Goal: Information Seeking & Learning: Learn about a topic

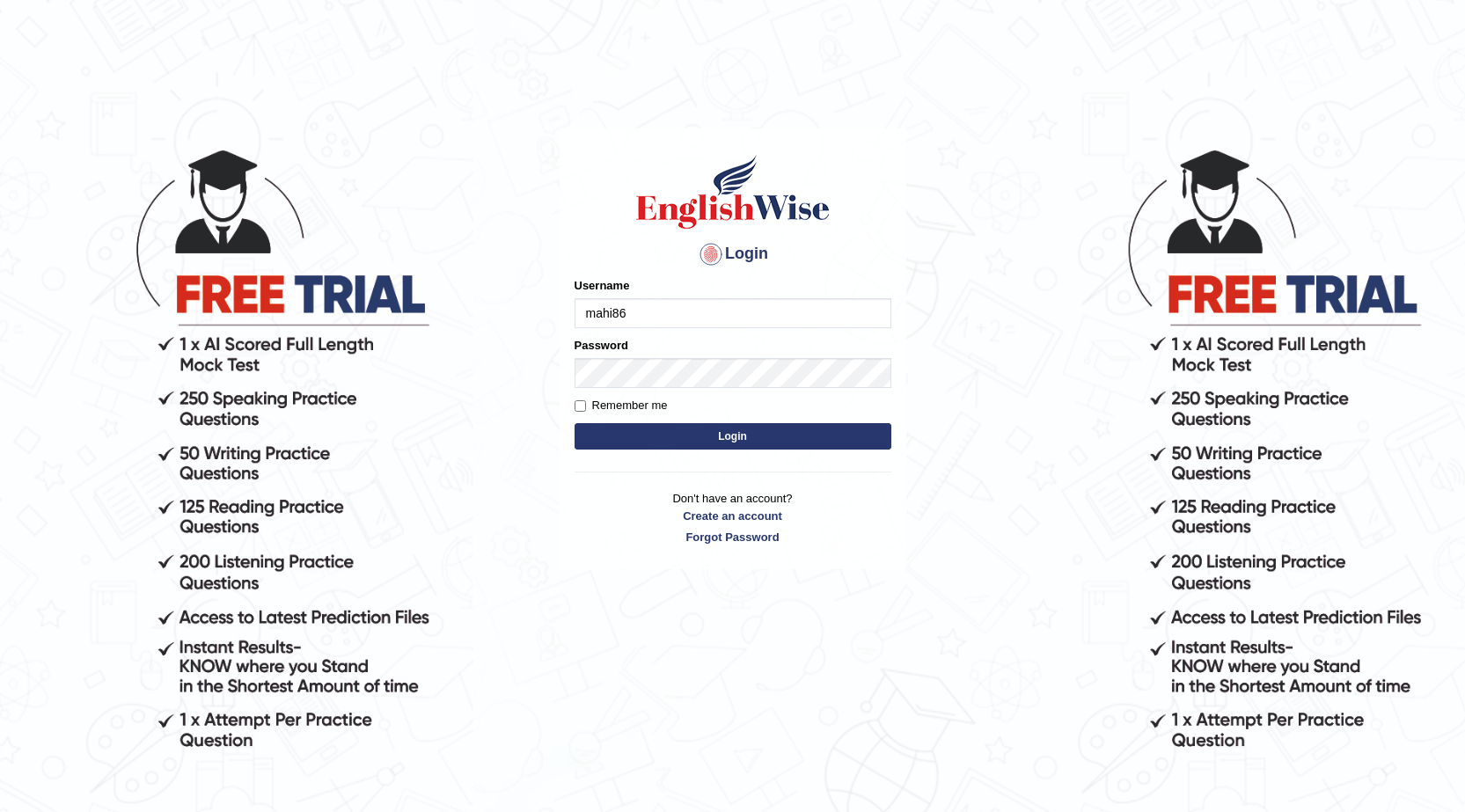
type input "mahi86"
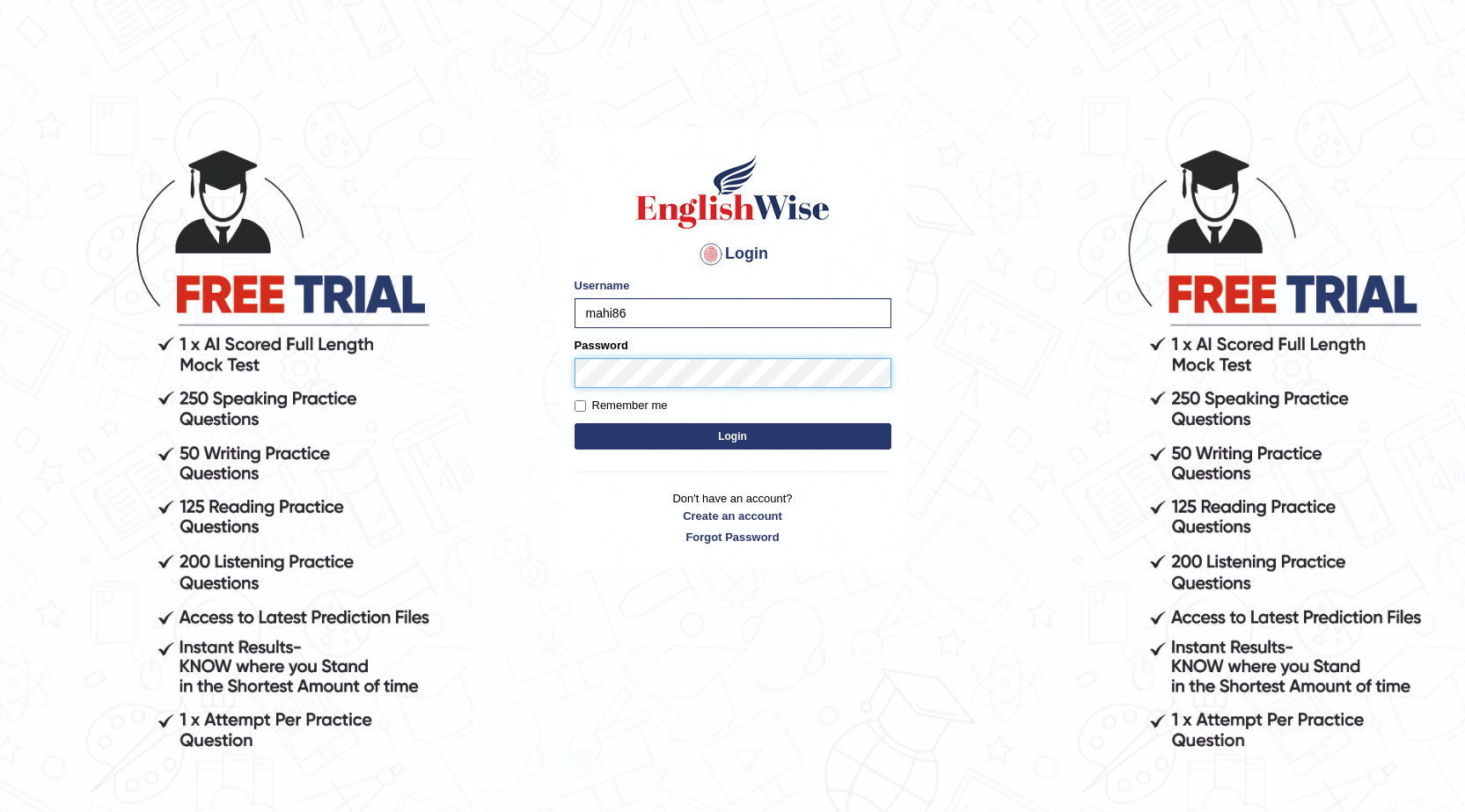
click at [574, 423] on button "Login" at bounding box center [733, 436] width 317 height 26
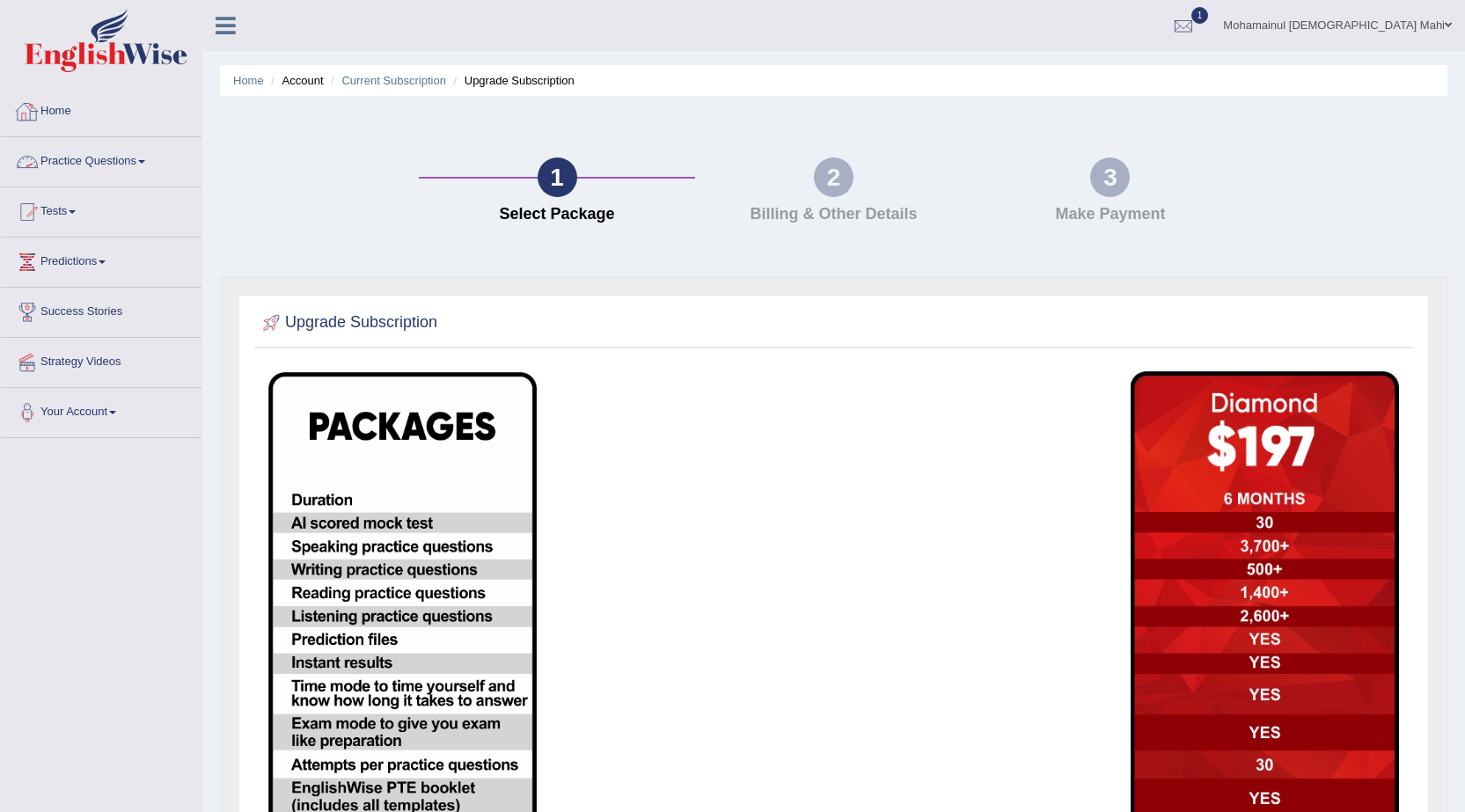
click at [68, 112] on link "Home" at bounding box center [101, 108] width 200 height 44
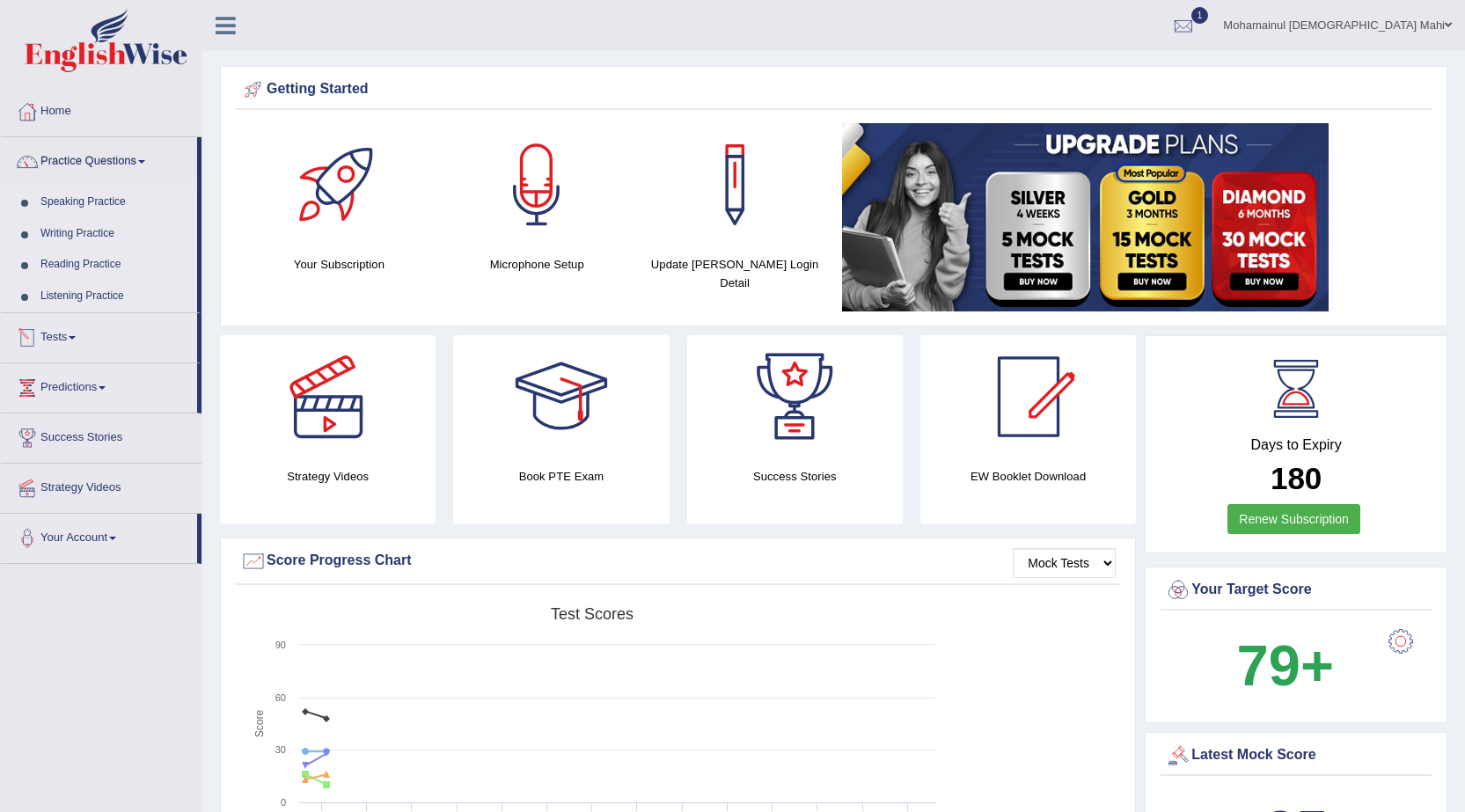
click at [52, 336] on link "Tests" at bounding box center [99, 334] width 196 height 44
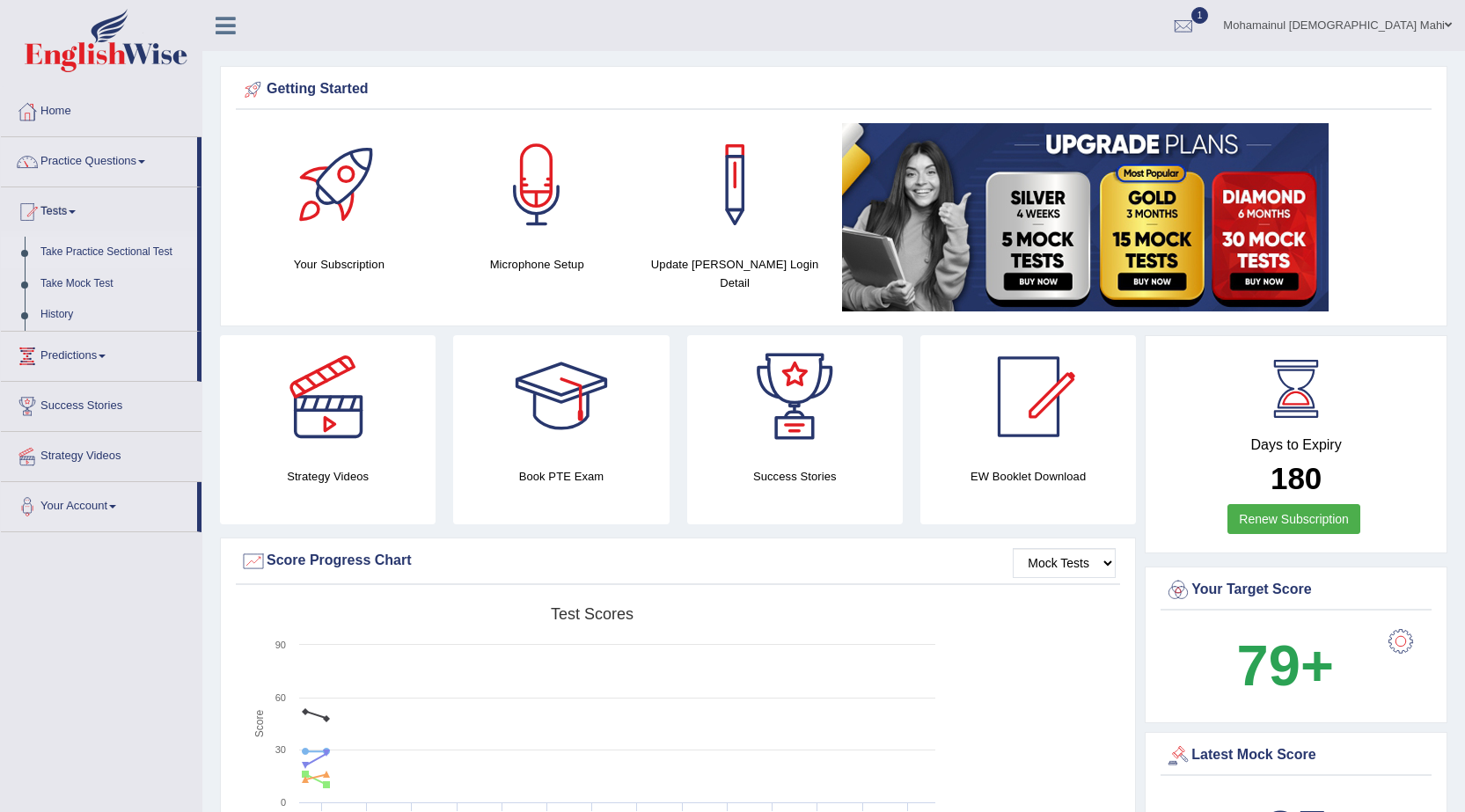
click at [98, 252] on link "Take Practice Sectional Test" at bounding box center [115, 252] width 164 height 32
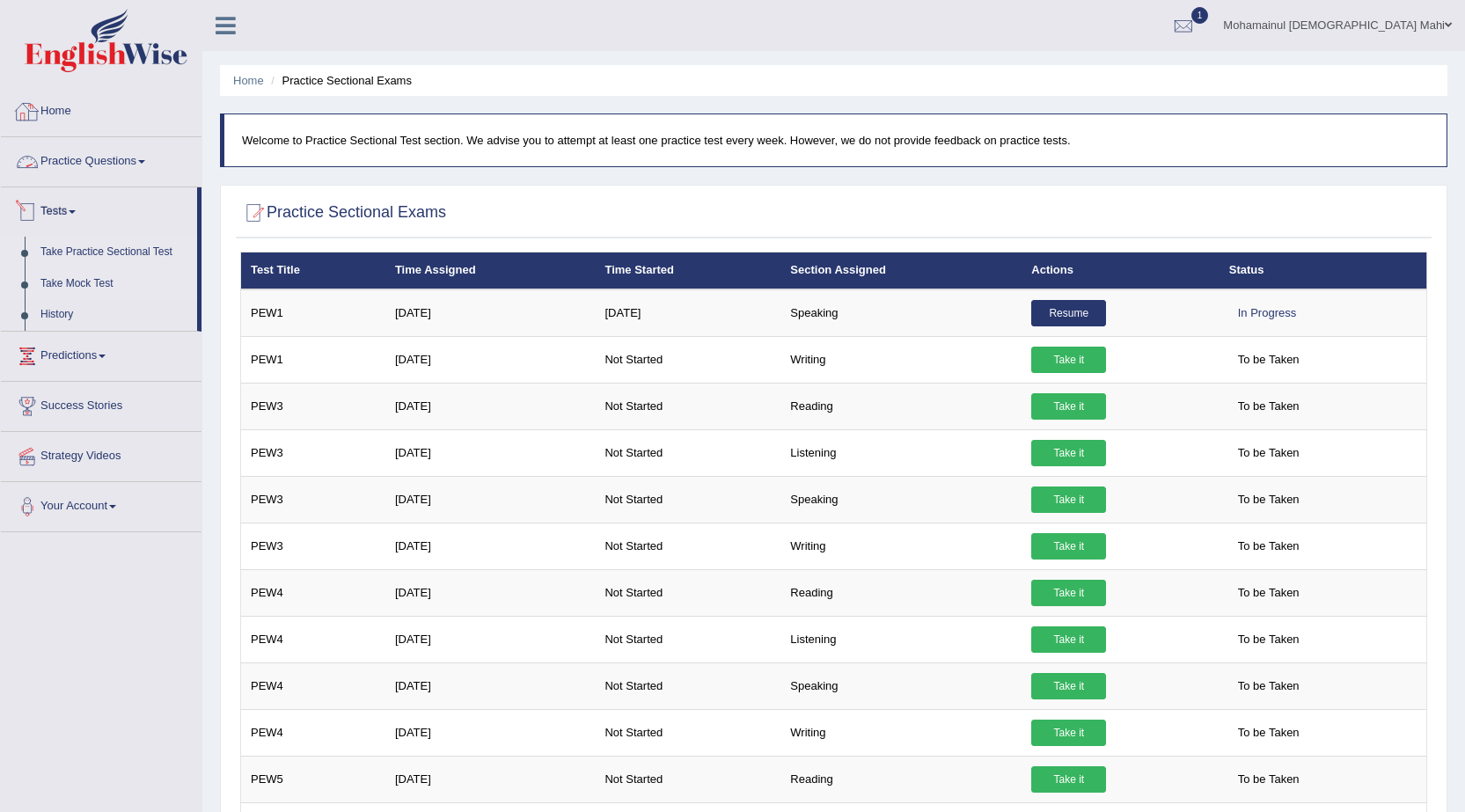
click at [57, 280] on link "Take Mock Test" at bounding box center [115, 284] width 164 height 32
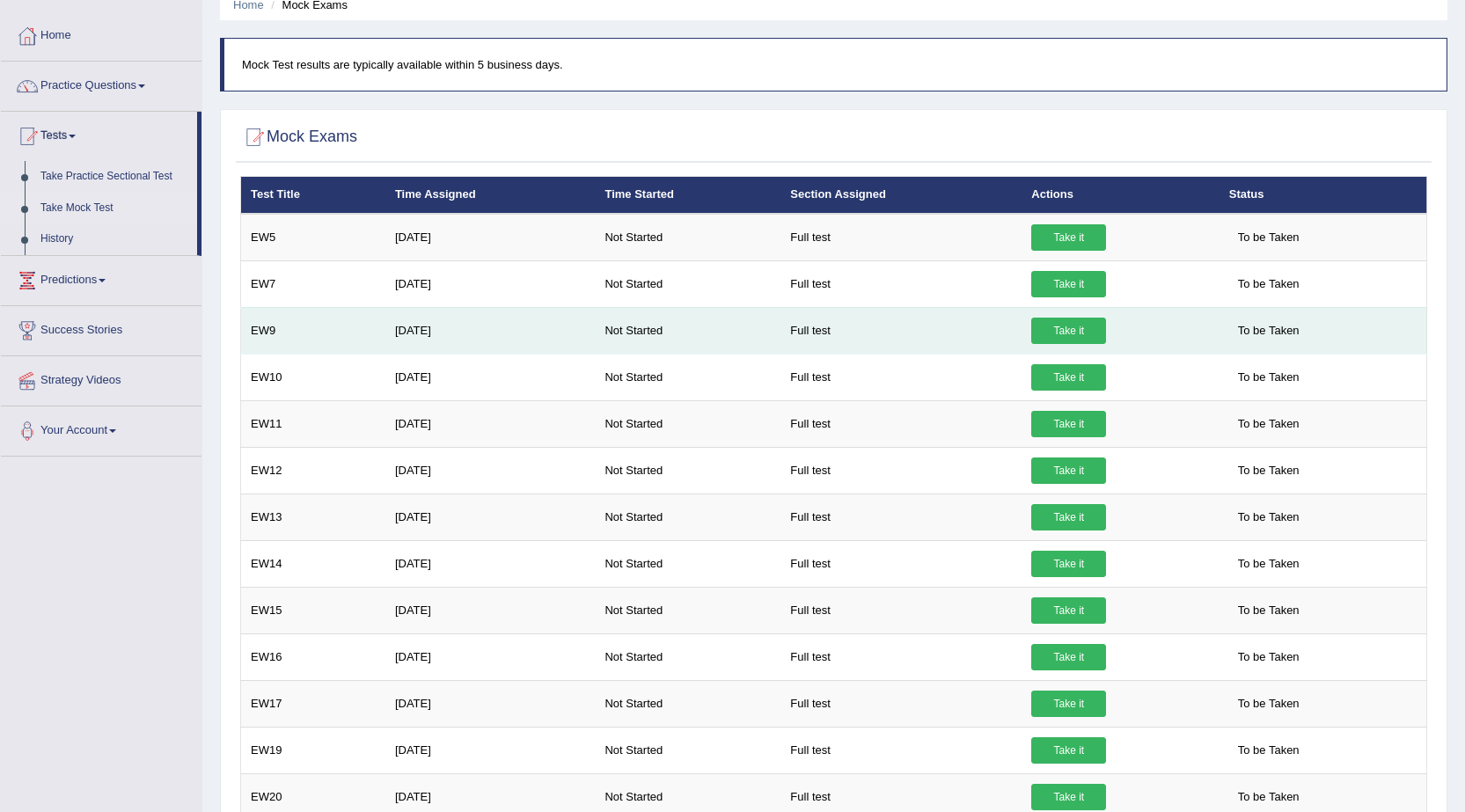
scroll to position [51, 0]
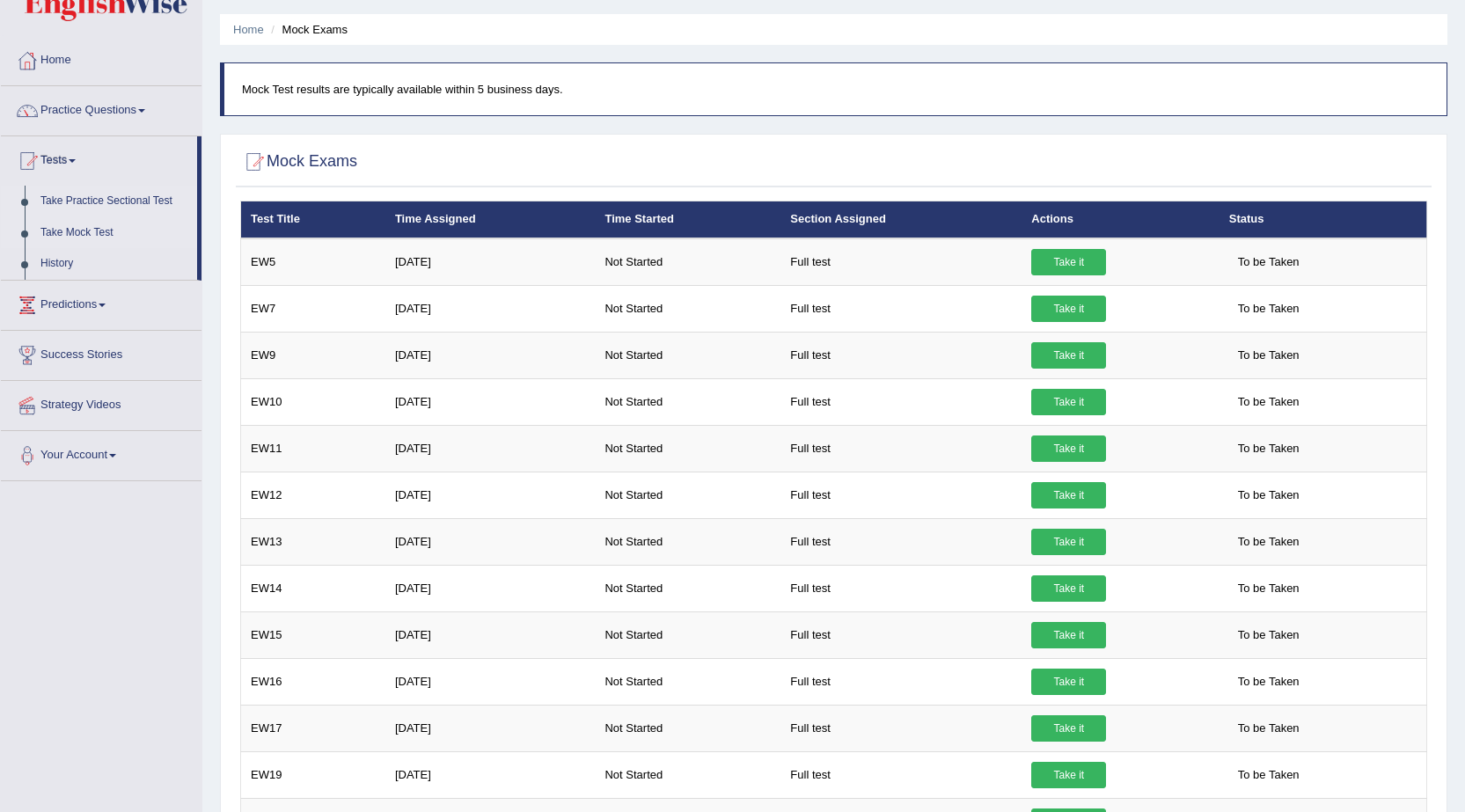
click at [86, 201] on link "Take Practice Sectional Test" at bounding box center [115, 201] width 164 height 32
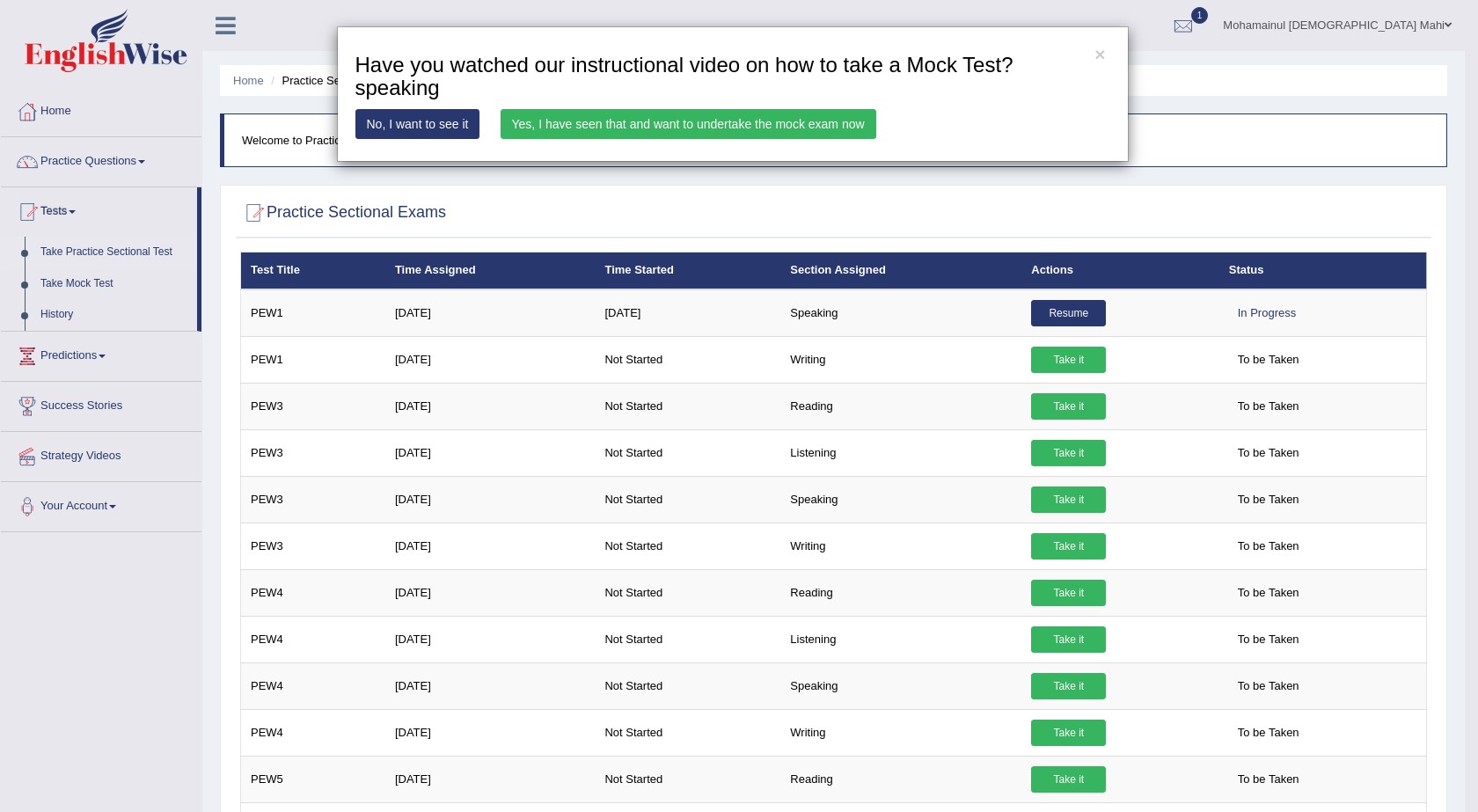
click at [553, 130] on link "Yes, I have seen that and want to undertake the mock exam now" at bounding box center [688, 124] width 376 height 30
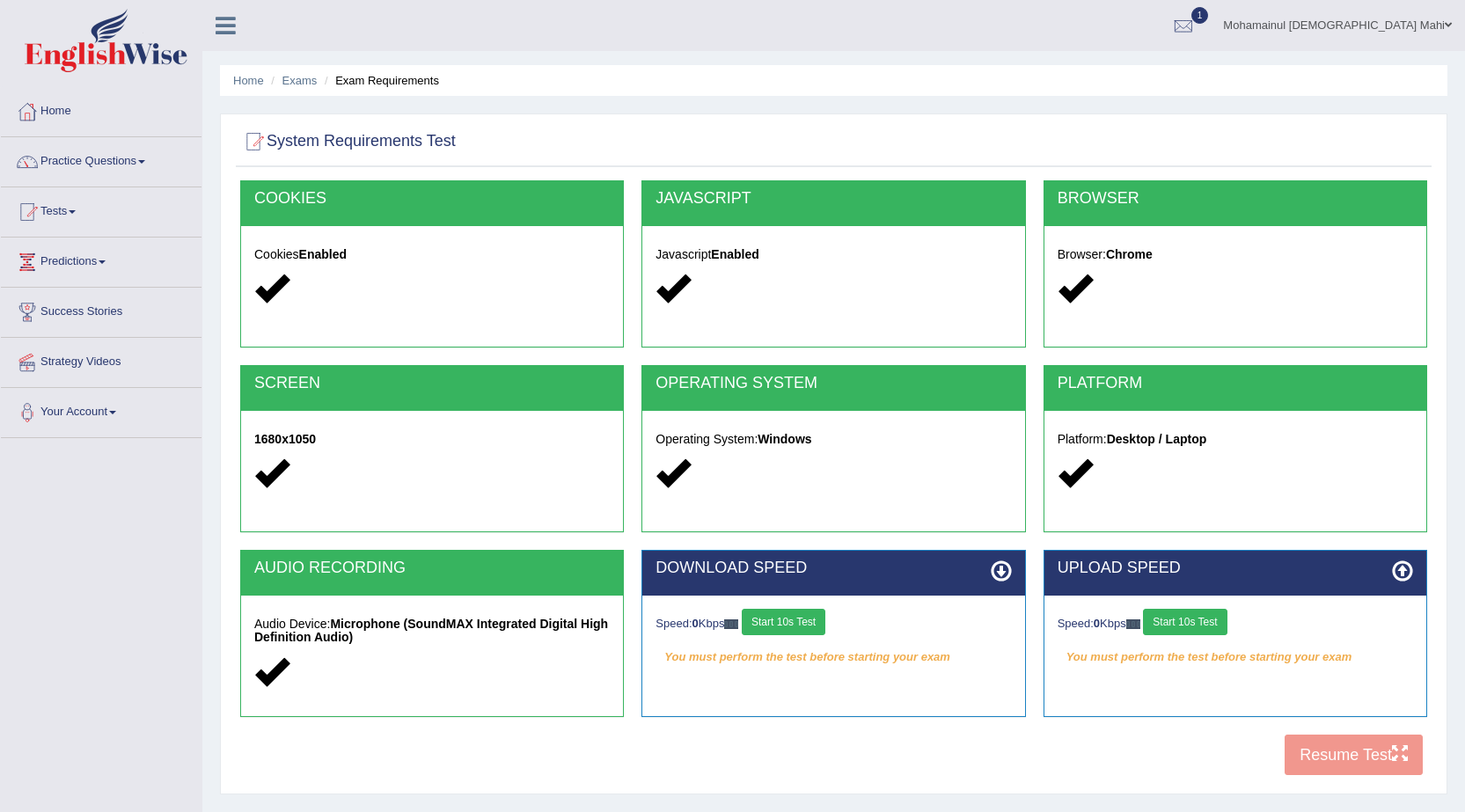
click at [790, 609] on button "Start 10s Test" at bounding box center [783, 622] width 83 height 26
click at [1206, 617] on button "Start 10s Test" at bounding box center [1185, 622] width 83 height 26
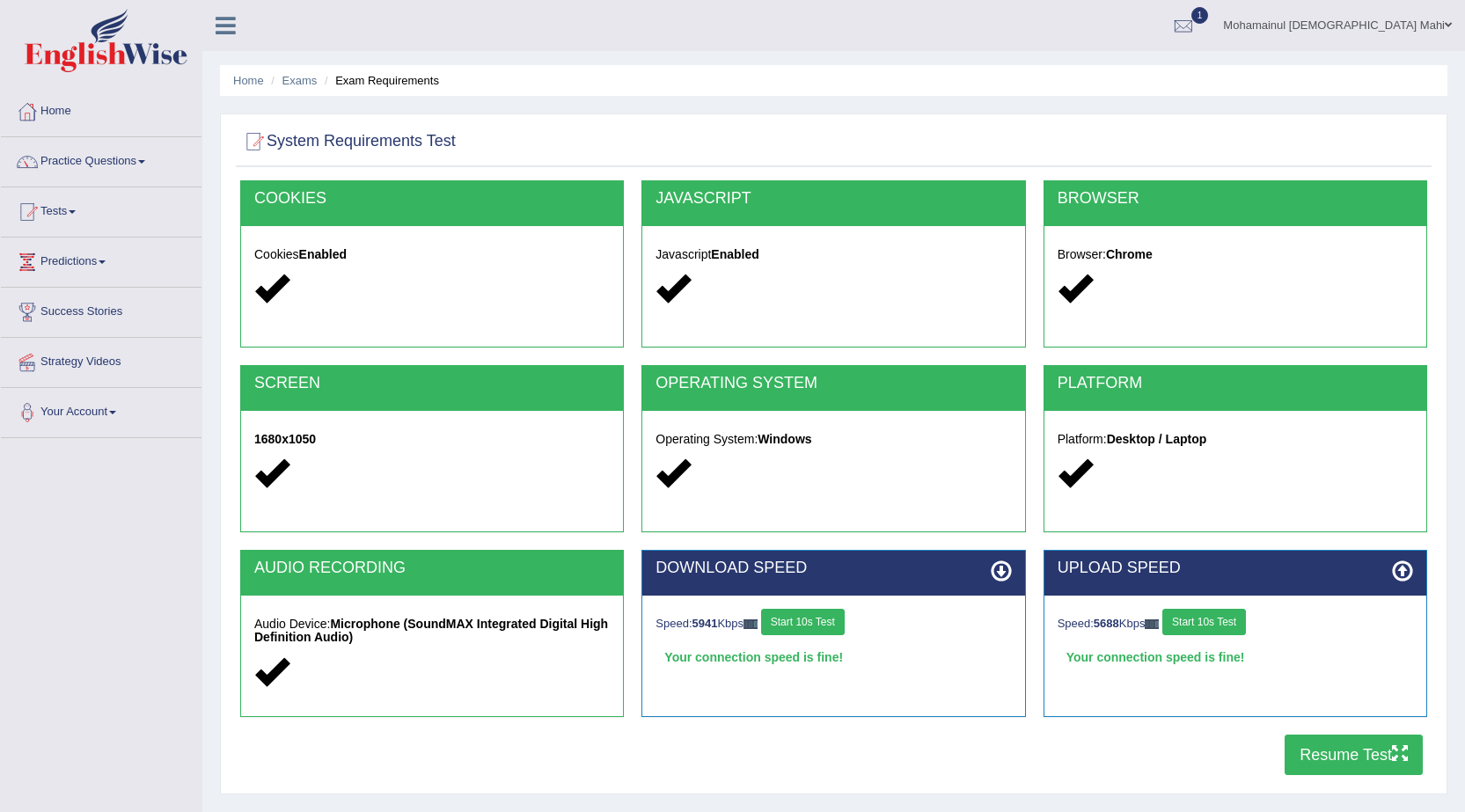
click at [1350, 762] on button "Resume Test" at bounding box center [1354, 755] width 138 height 41
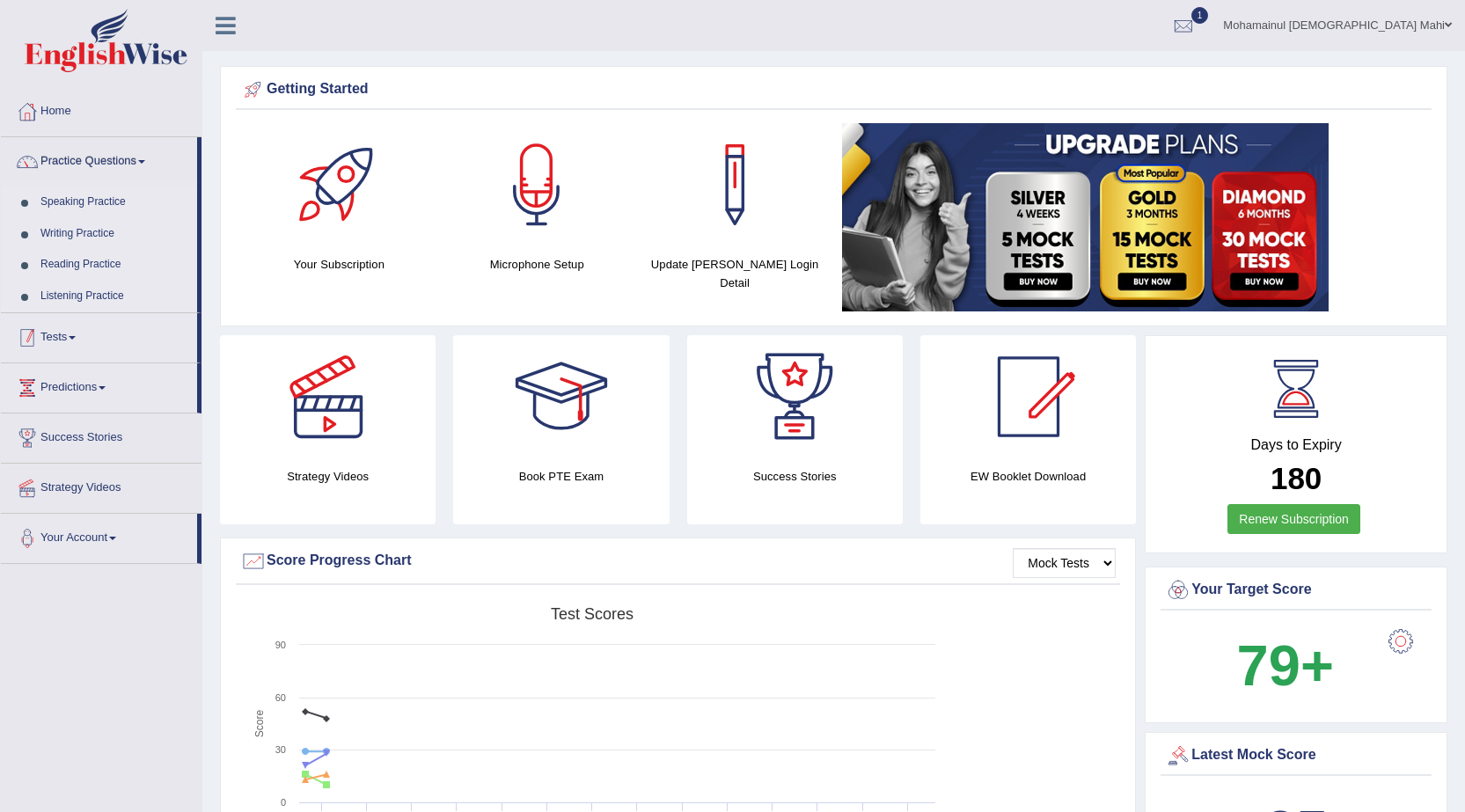
click at [62, 335] on link "Tests" at bounding box center [99, 334] width 196 height 44
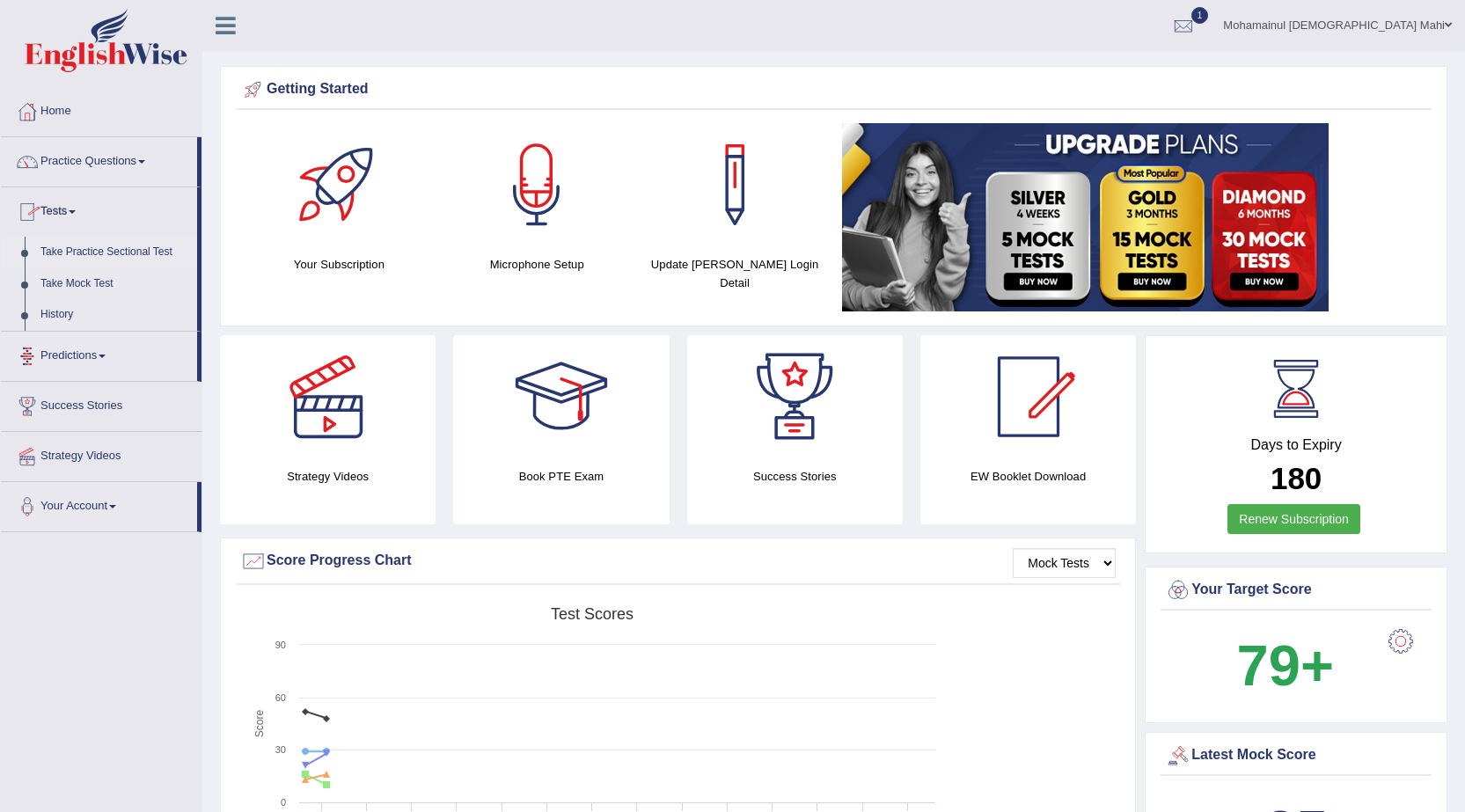
click at [84, 246] on link "Take Practice Sectional Test" at bounding box center [115, 252] width 164 height 32
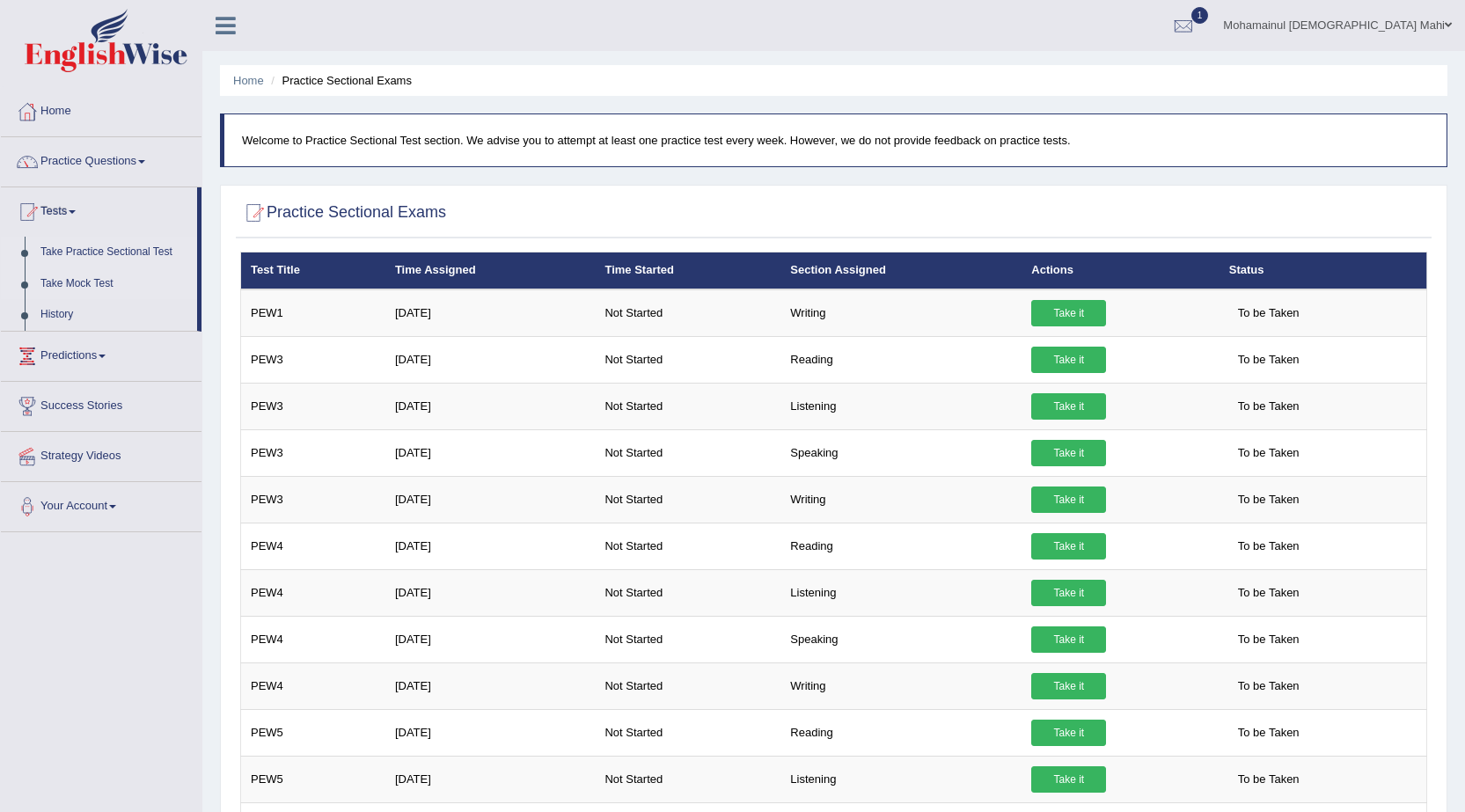
click at [74, 283] on link "Take Mock Test" at bounding box center [115, 284] width 164 height 32
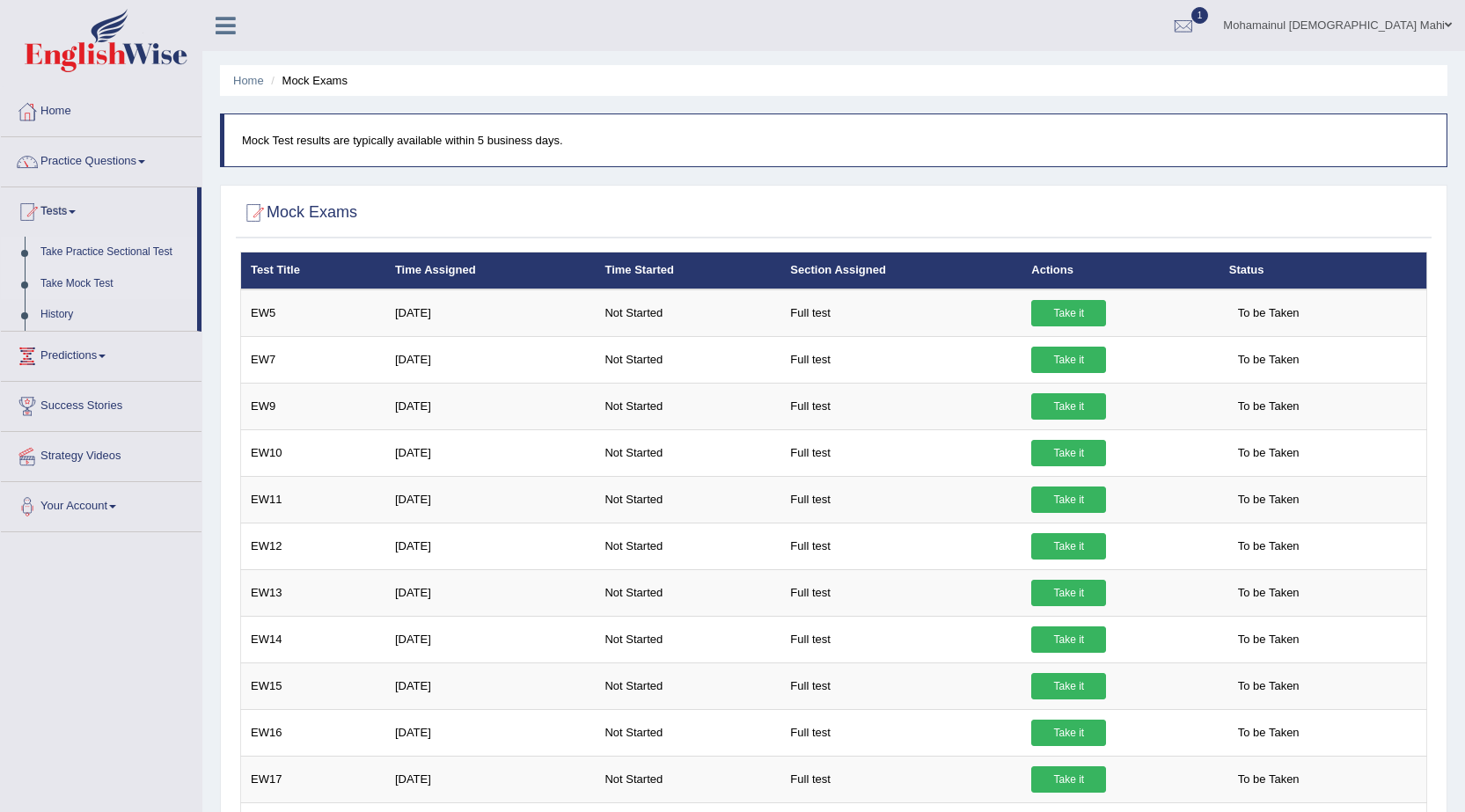
click at [75, 252] on link "Take Practice Sectional Test" at bounding box center [115, 252] width 164 height 32
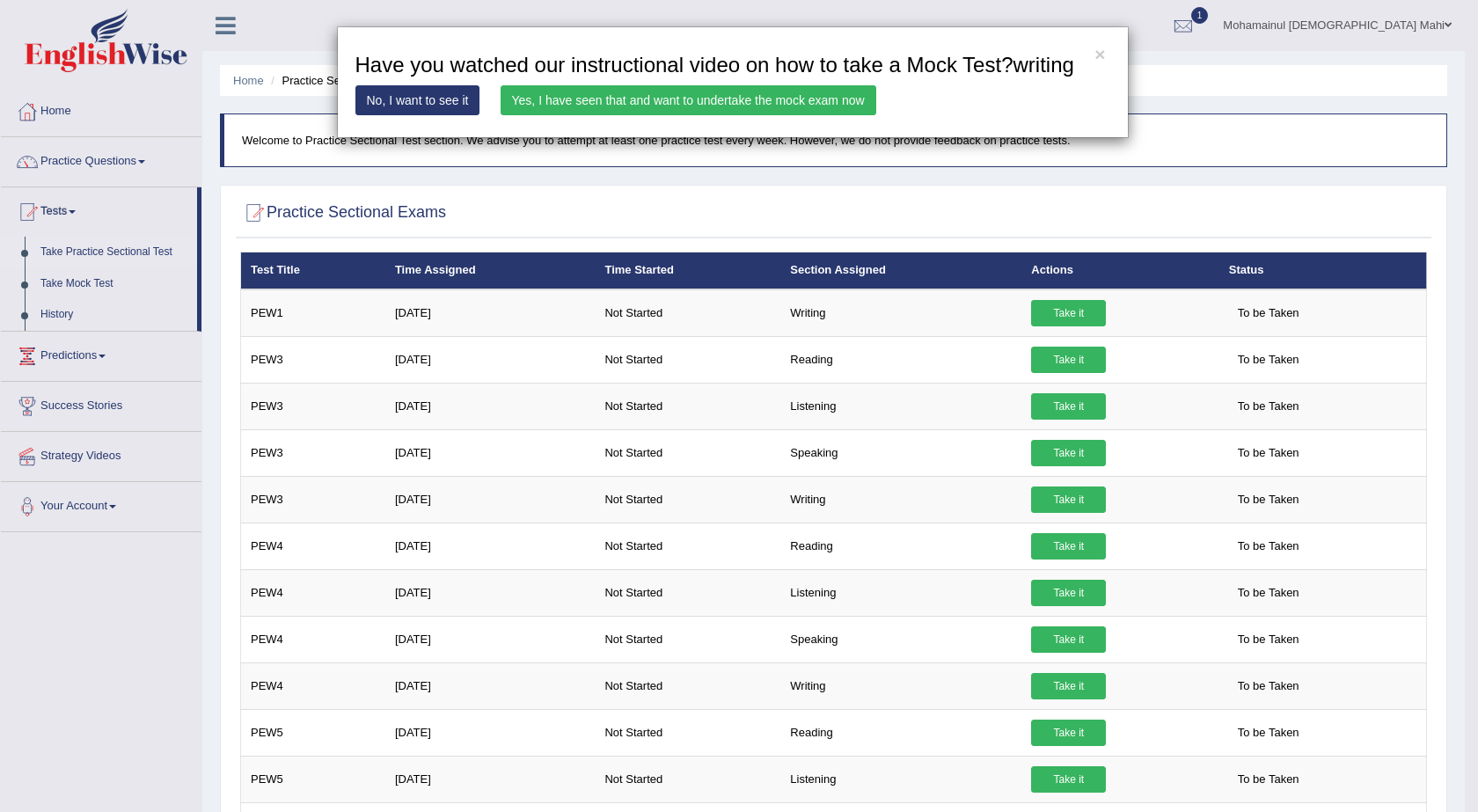
click at [720, 101] on link "Yes, I have seen that and want to undertake the mock exam now" at bounding box center [688, 100] width 376 height 30
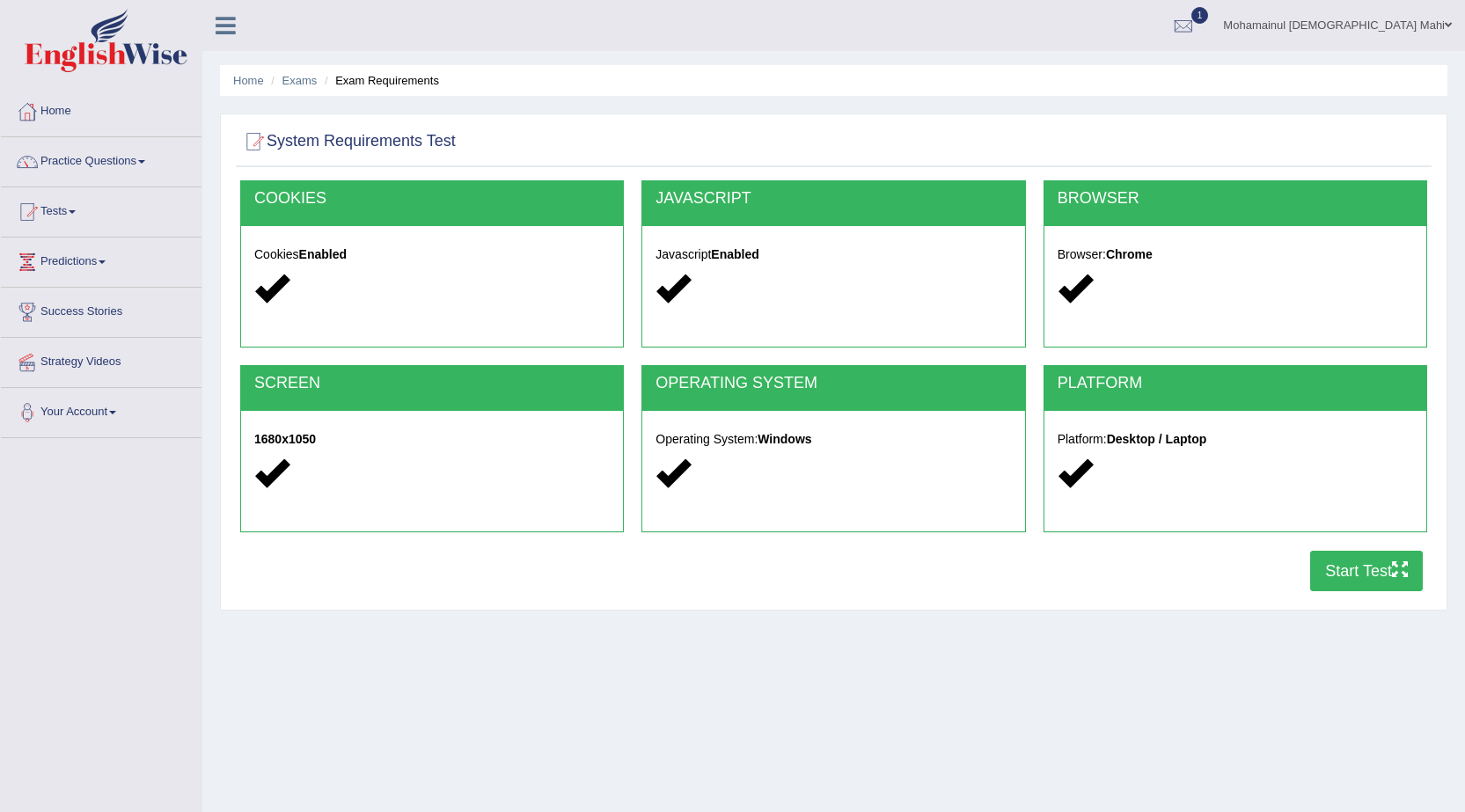
click at [1388, 571] on button "Start Test" at bounding box center [1366, 571] width 112 height 41
click at [1310, 551] on button "Start Test" at bounding box center [1366, 571] width 112 height 41
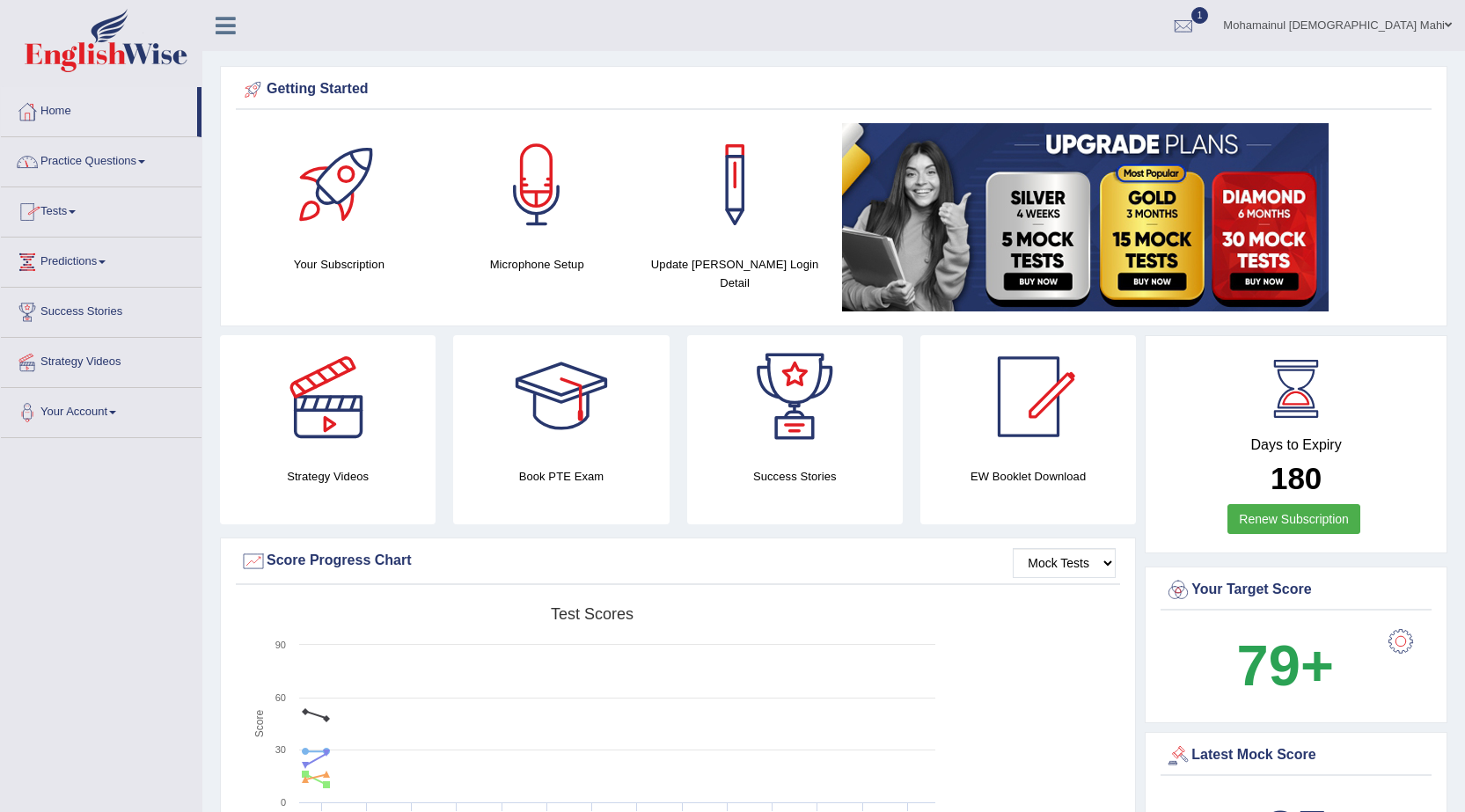
click at [132, 158] on link "Practice Questions" at bounding box center [101, 159] width 200 height 44
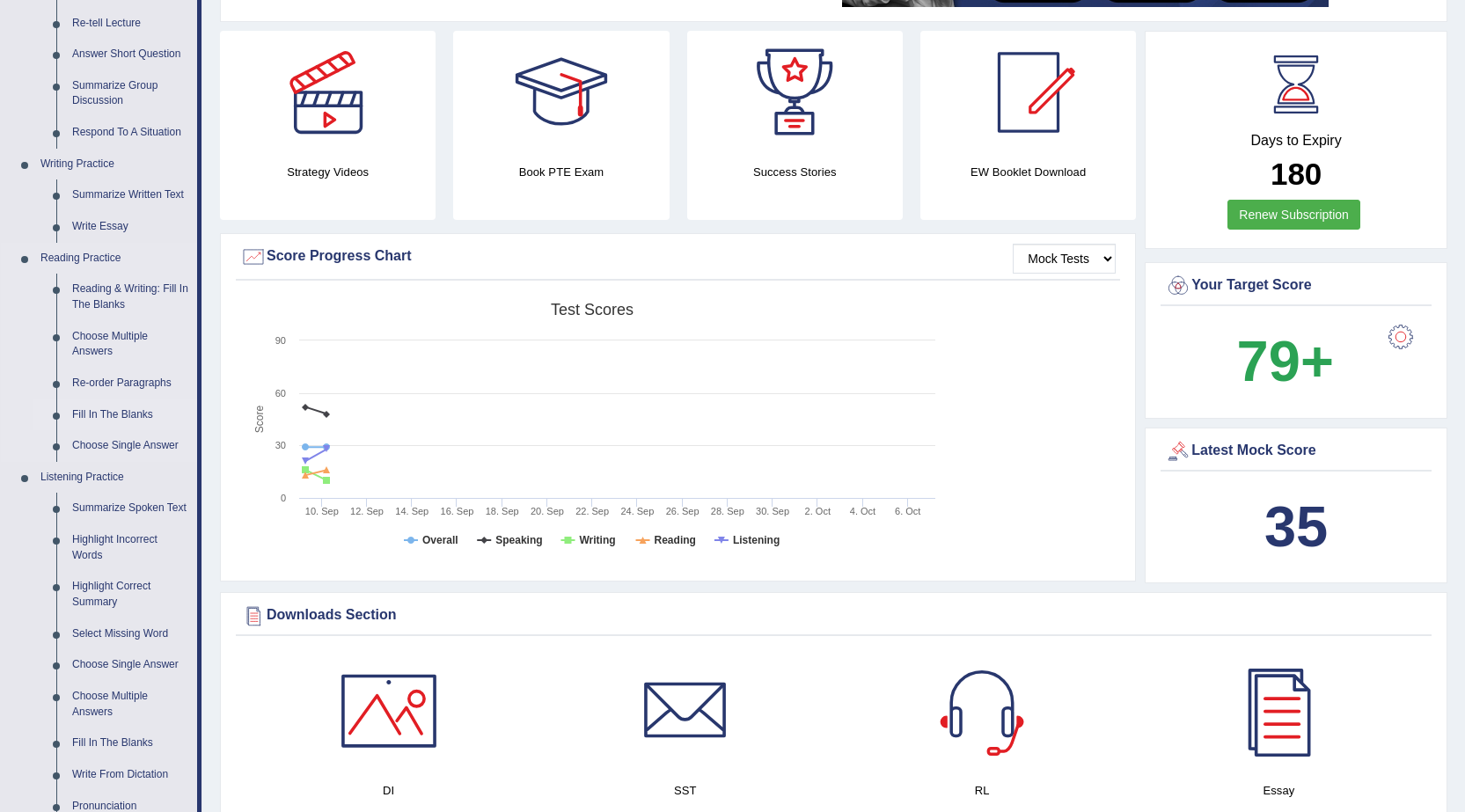
scroll to position [264, 0]
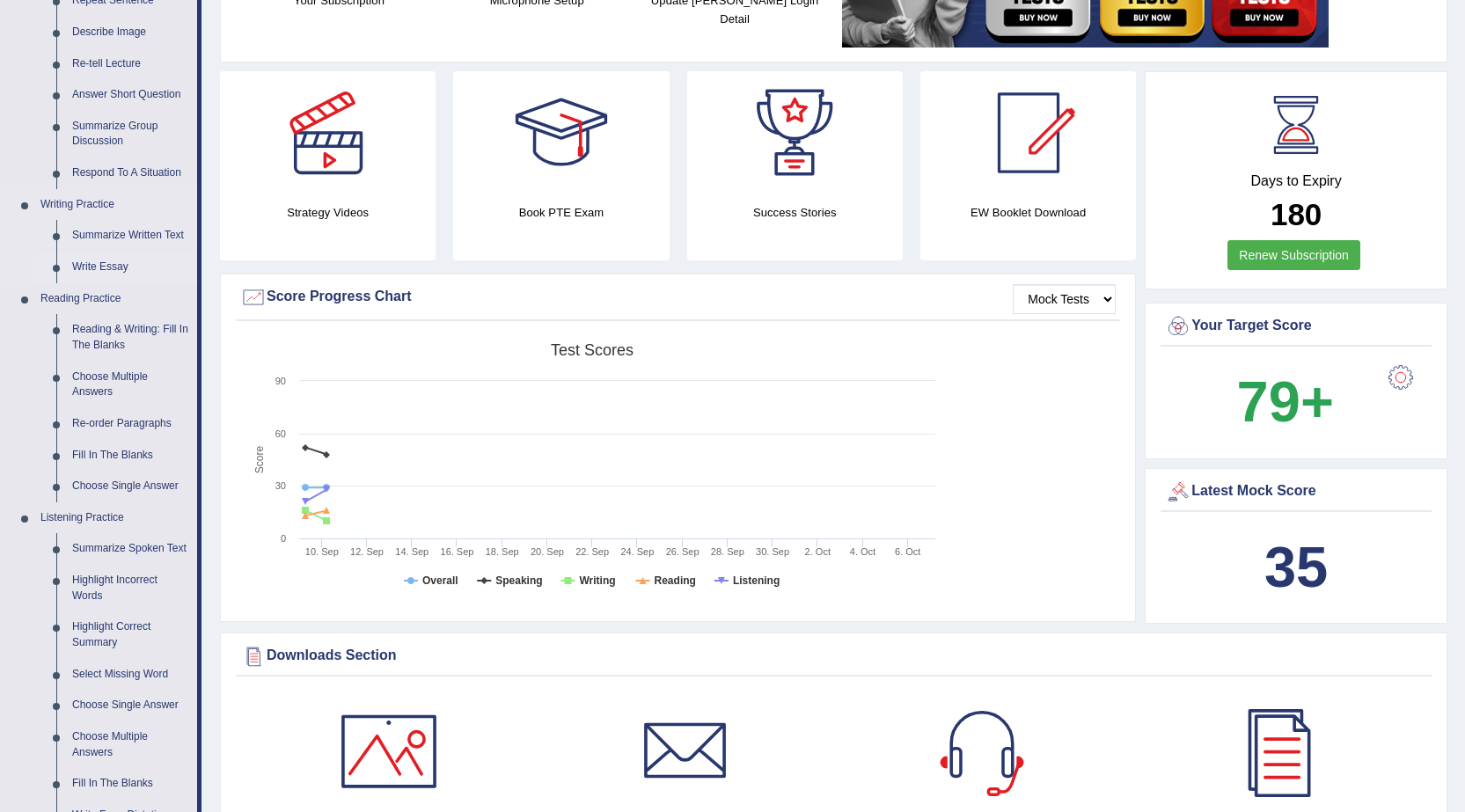
click at [109, 262] on link "Write Essay" at bounding box center [130, 267] width 132 height 32
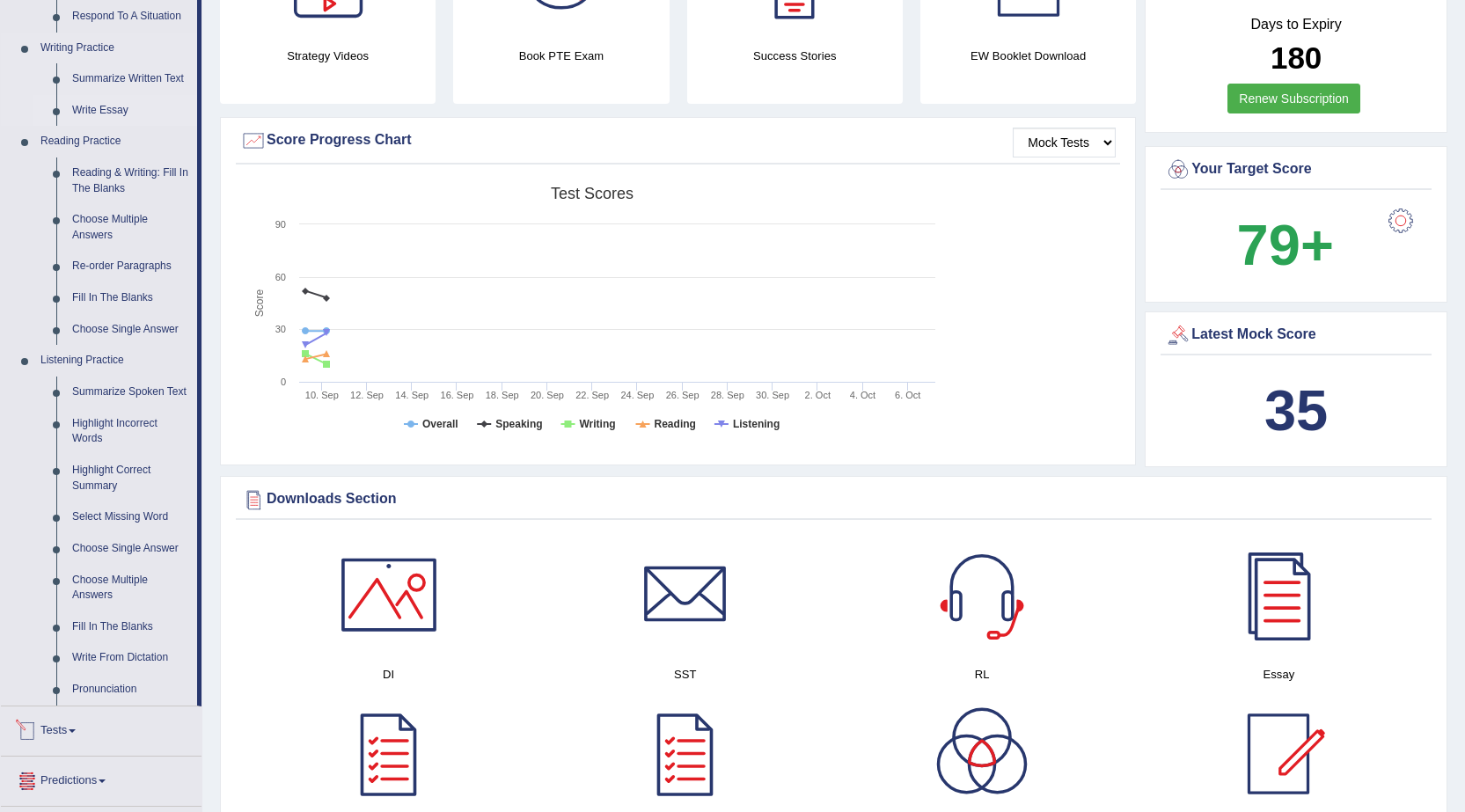
scroll to position [1194, 0]
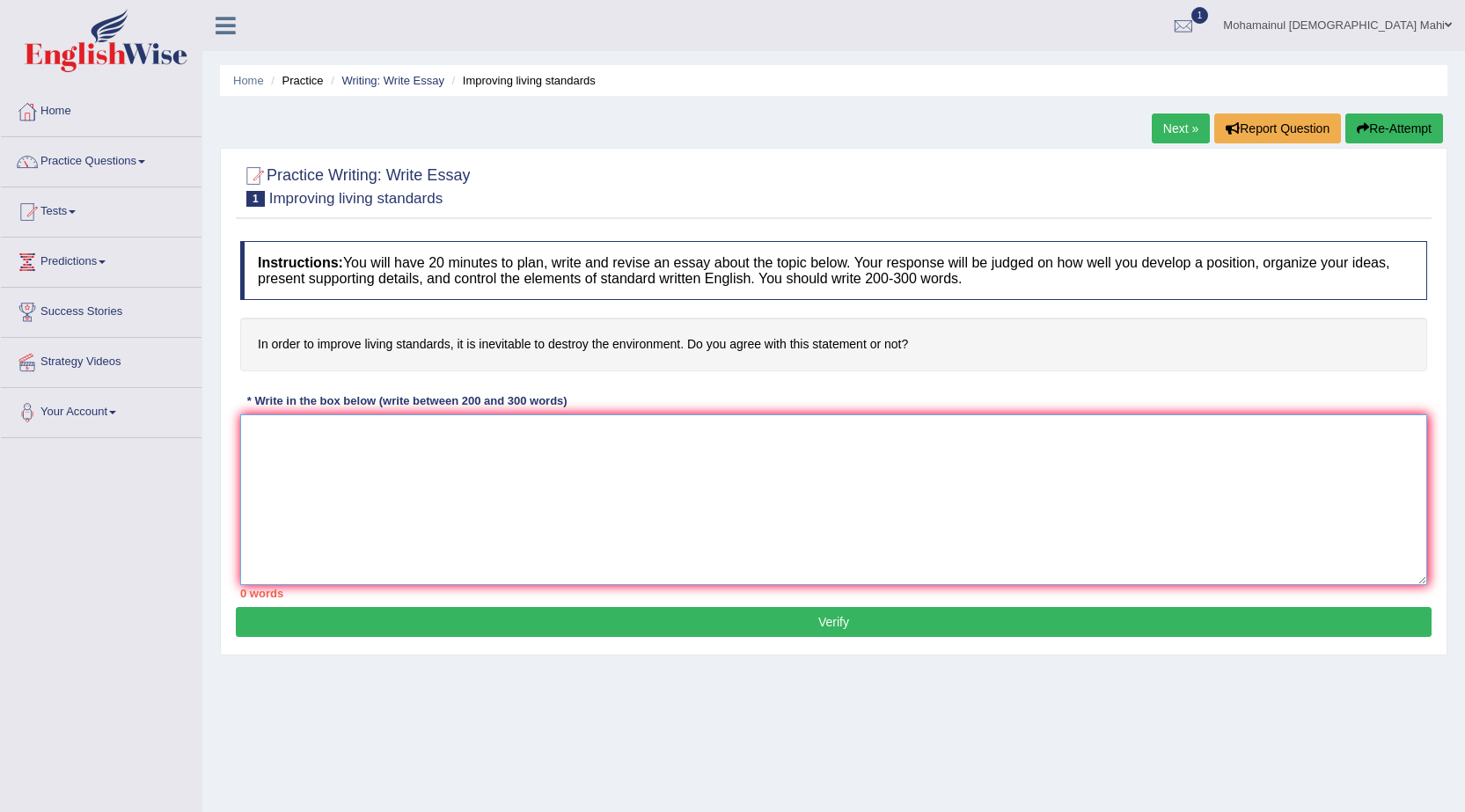
click at [297, 435] on textarea at bounding box center [834, 500] width 1187 height 171
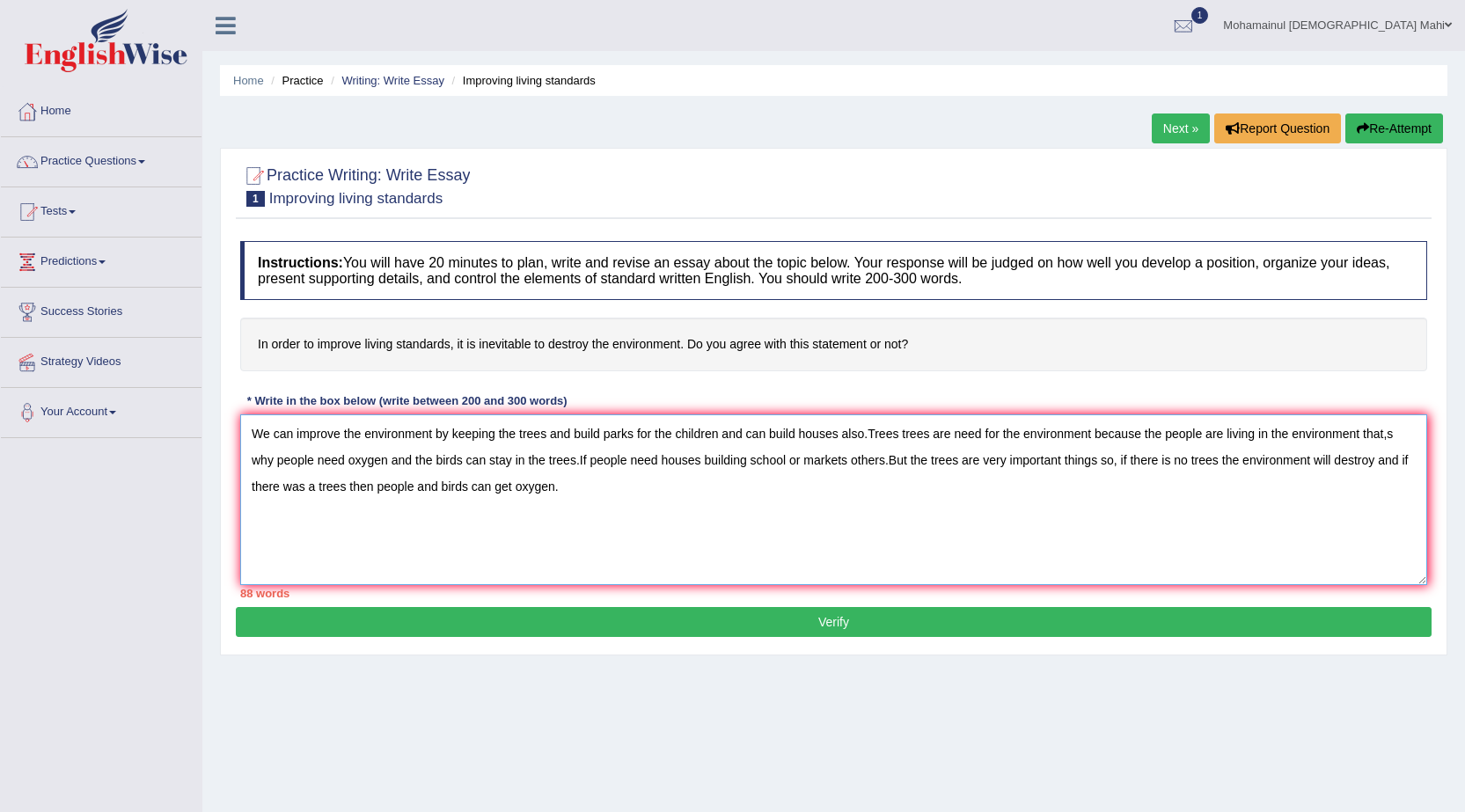
type textarea "We can improve the environment by keeping the trees and build parks for the chi…"
click at [407, 613] on button "Verify" at bounding box center [834, 622] width 1196 height 30
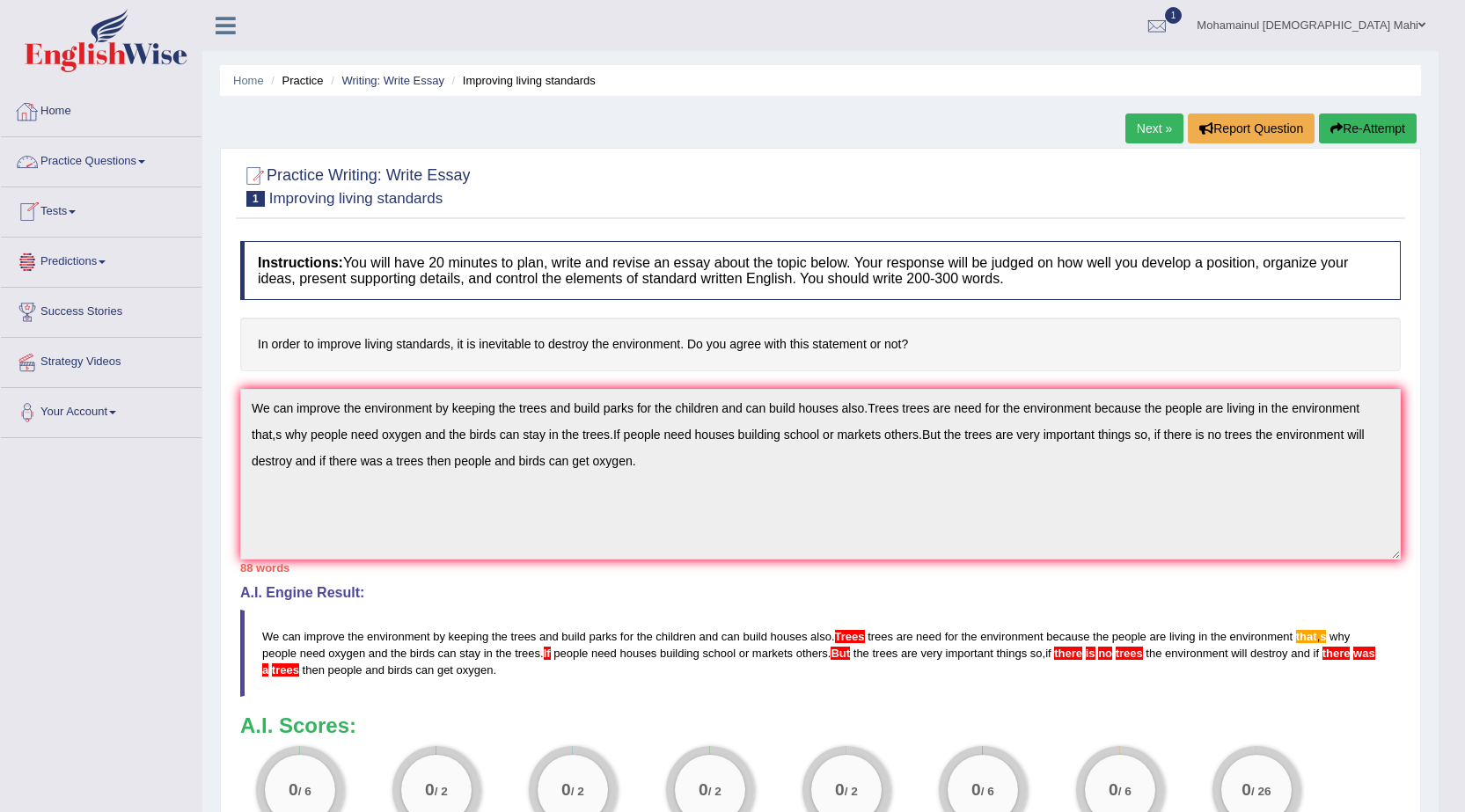
click at [110, 155] on link "Practice Questions" at bounding box center [101, 159] width 200 height 44
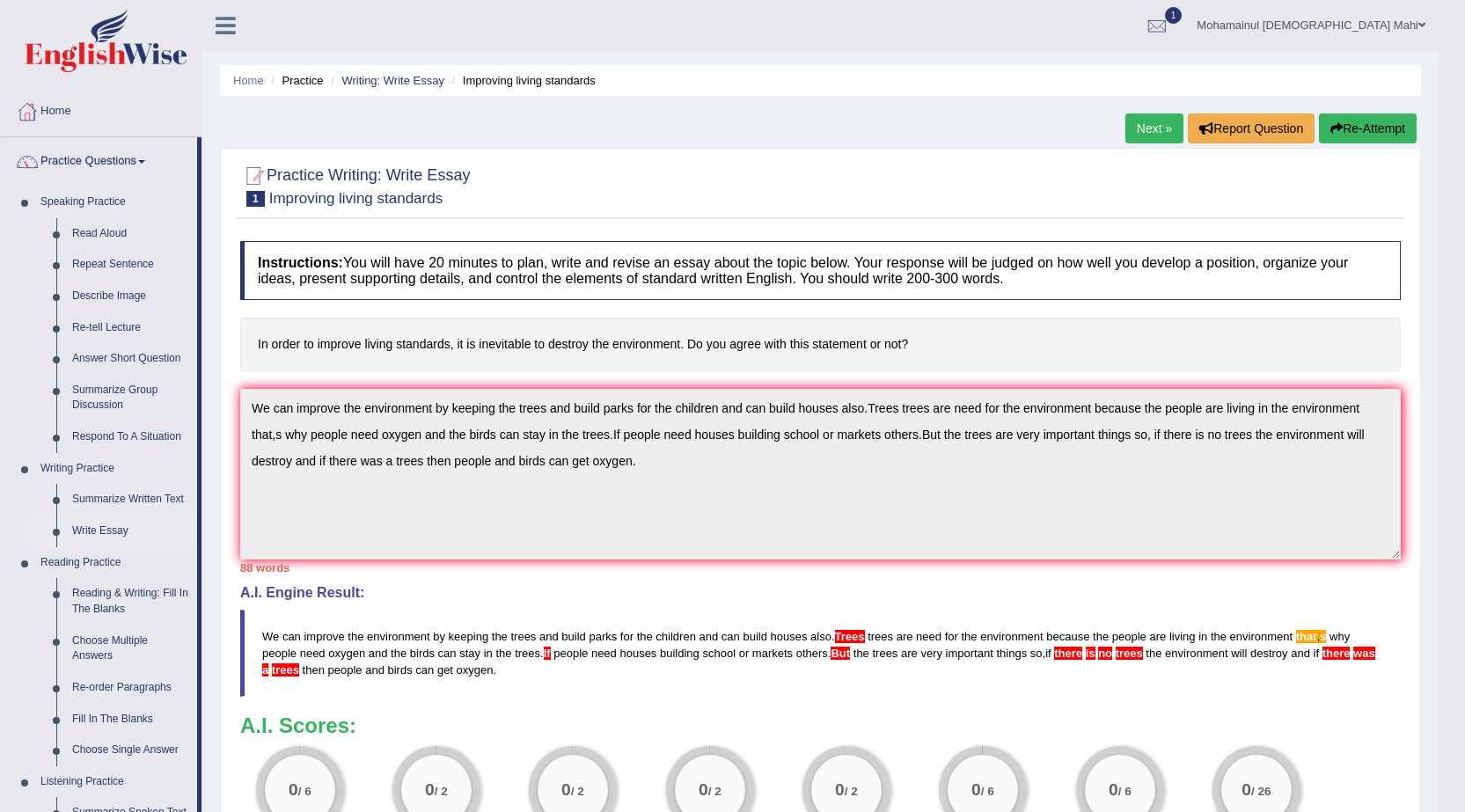
click at [101, 536] on link "Write Essay" at bounding box center [130, 531] width 132 height 32
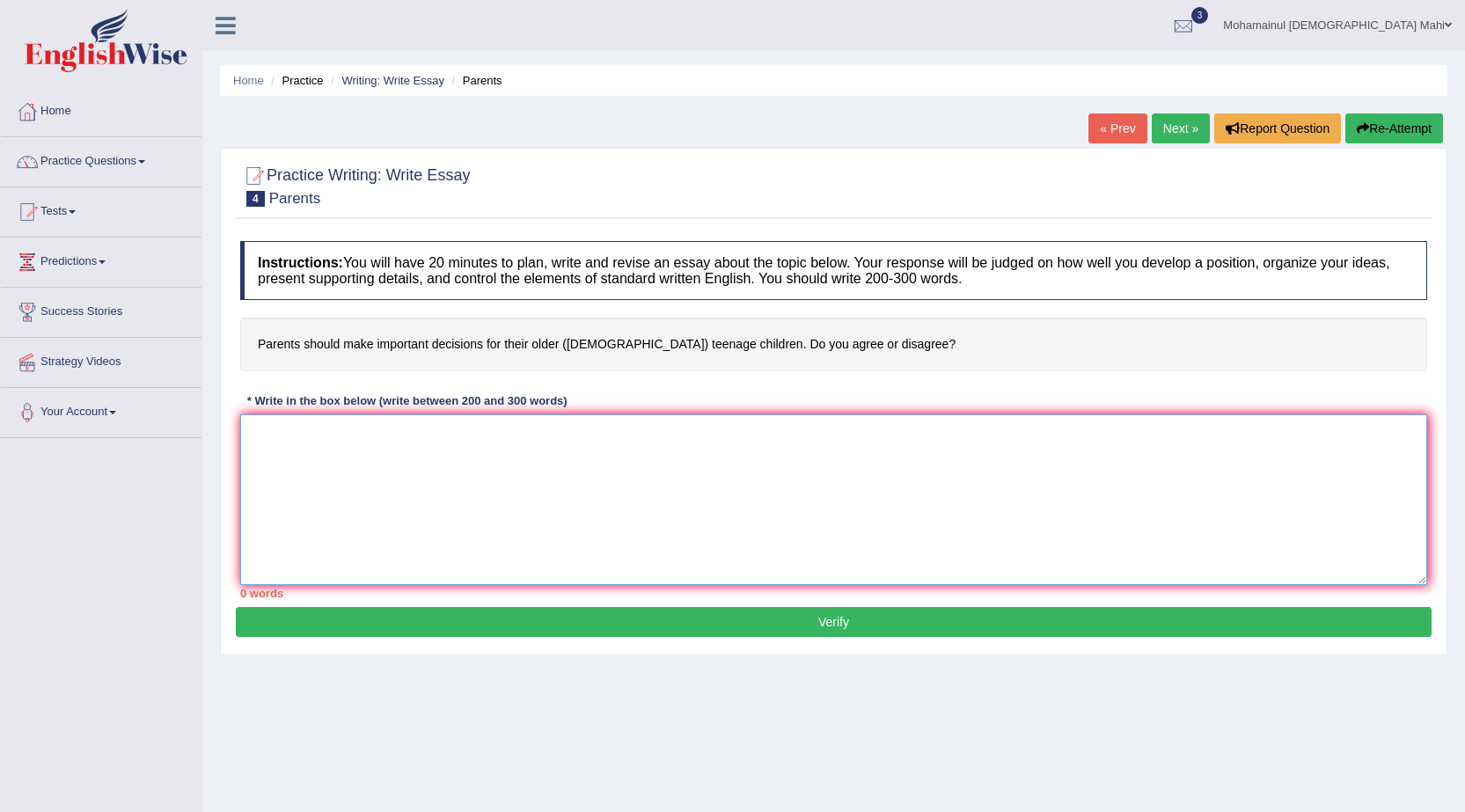
click at [327, 419] on textarea at bounding box center [834, 500] width 1187 height 171
click at [70, 212] on link "Tests" at bounding box center [101, 209] width 200 height 44
click at [91, 162] on link "Practice Questions" at bounding box center [101, 159] width 200 height 44
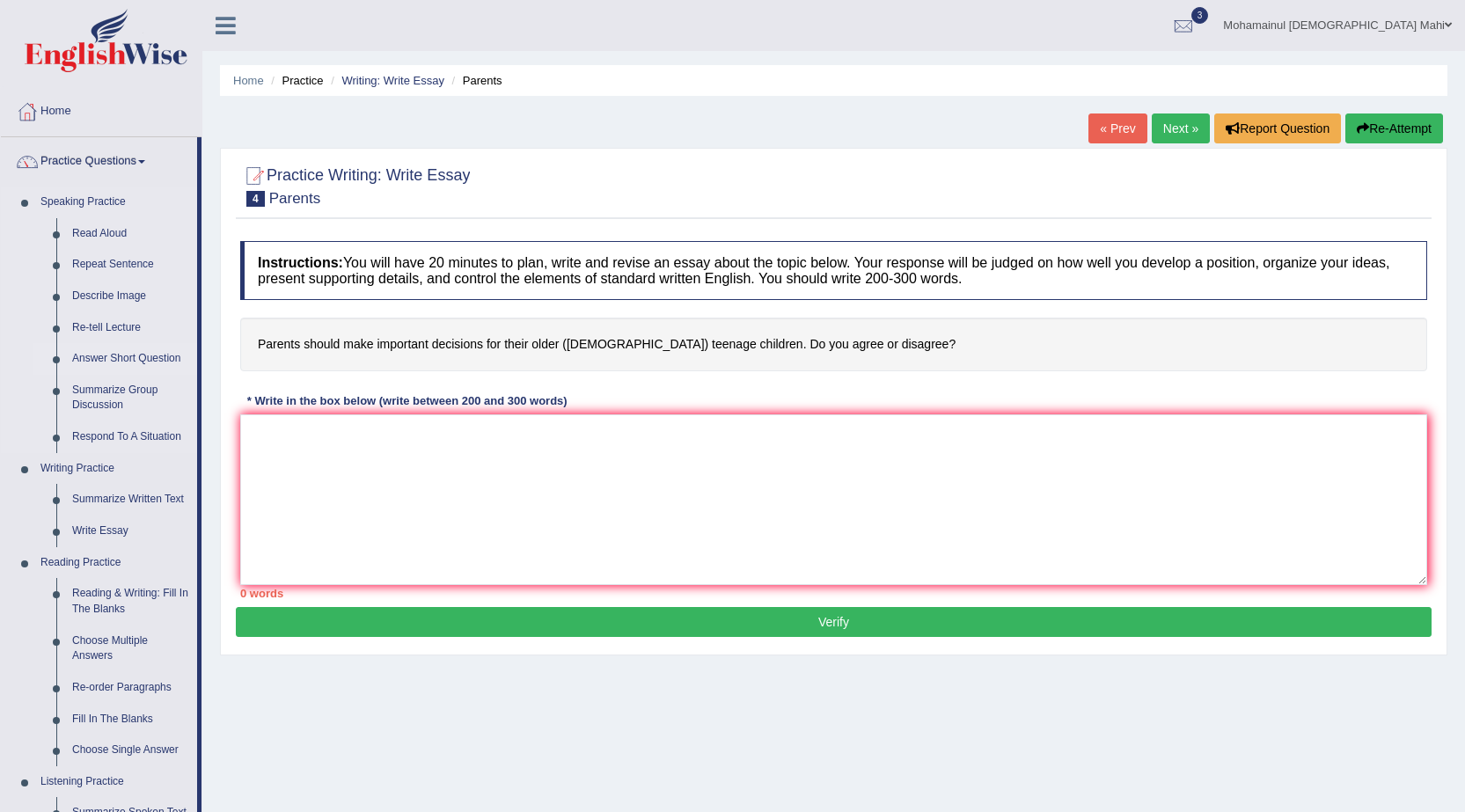
click at [107, 364] on link "Answer Short Question" at bounding box center [130, 359] width 132 height 32
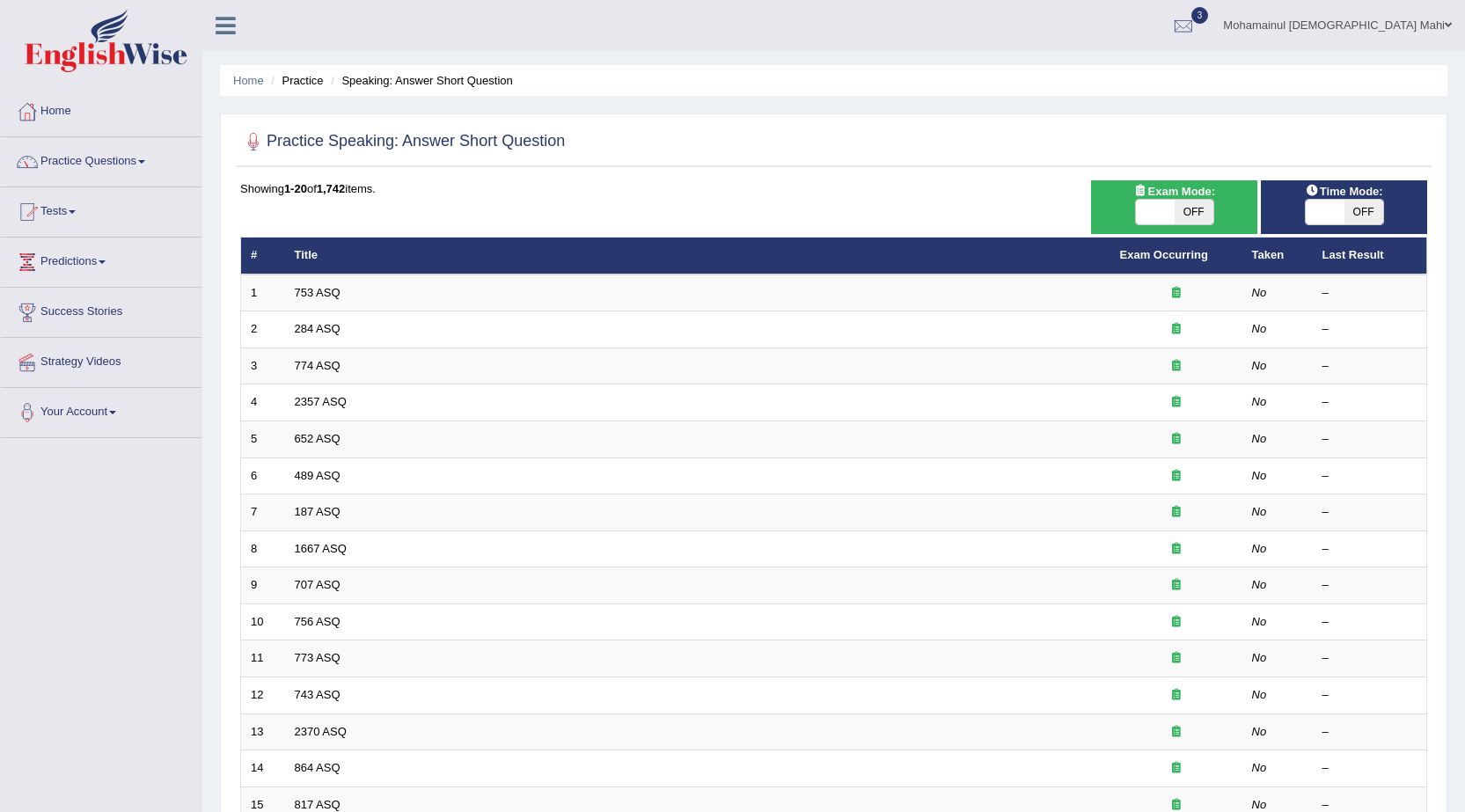
click at [315, 291] on link "753 ASQ" at bounding box center [317, 293] width 45 height 14
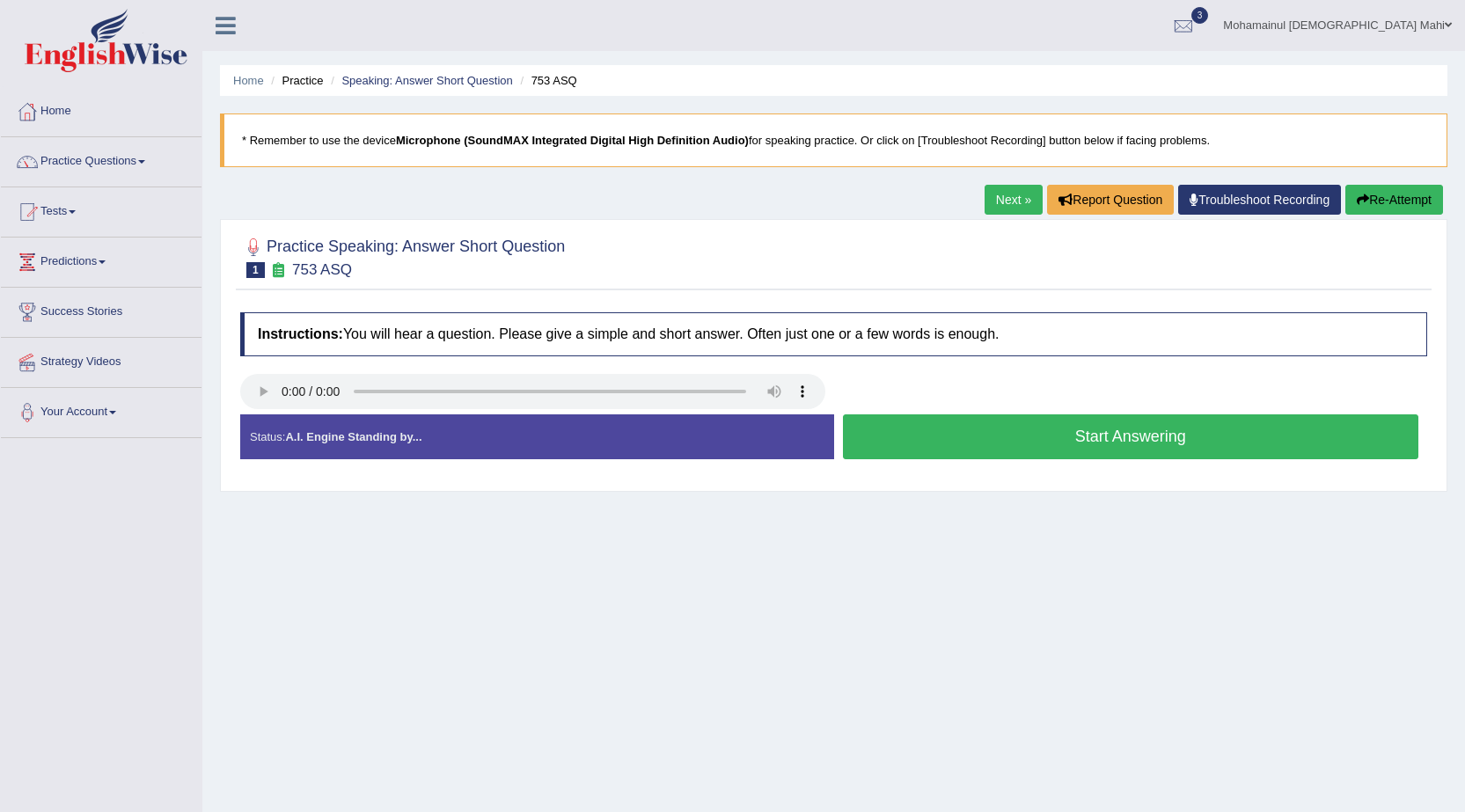
click at [1057, 425] on button "Start Answering" at bounding box center [1131, 437] width 576 height 44
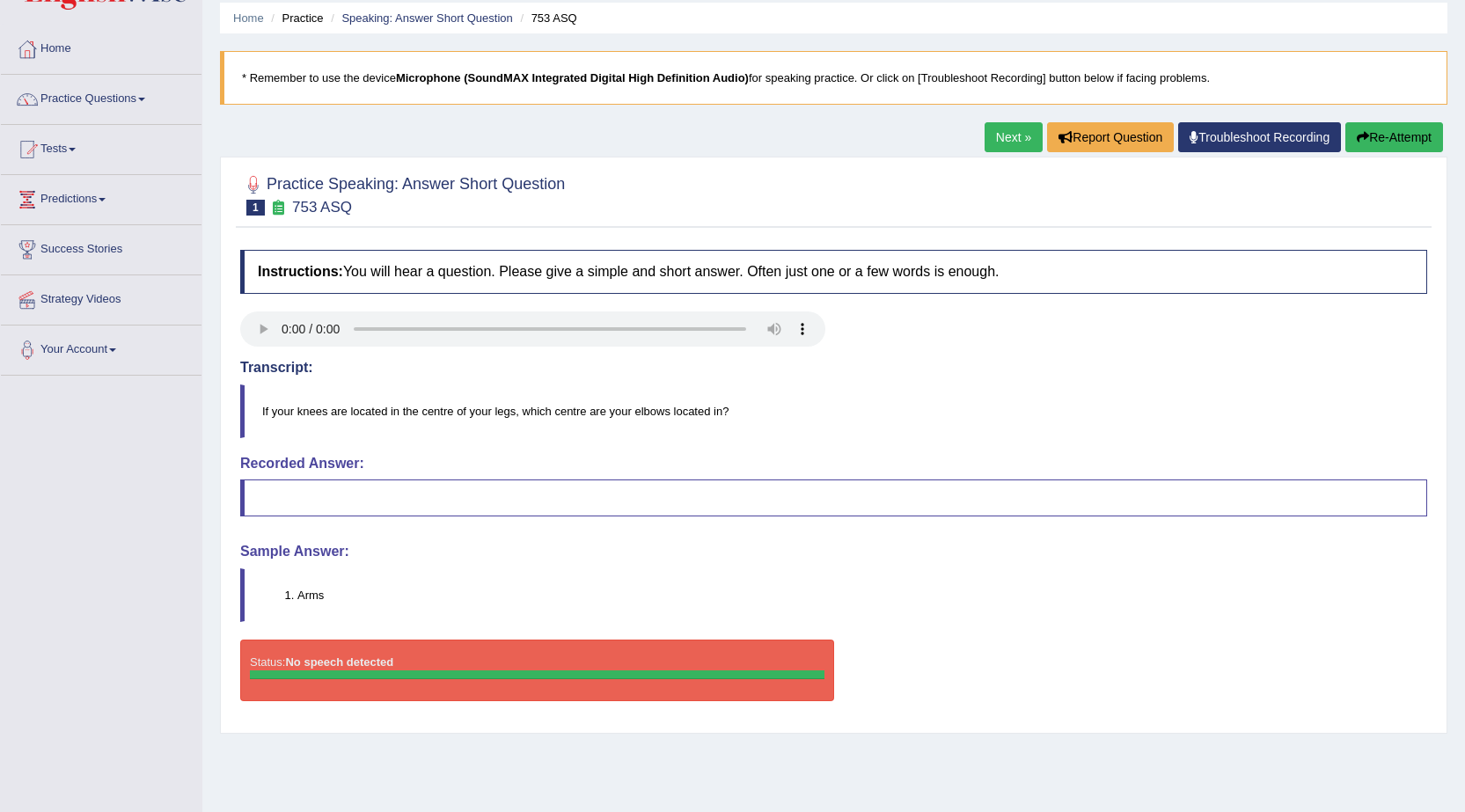
scroll to position [88, 0]
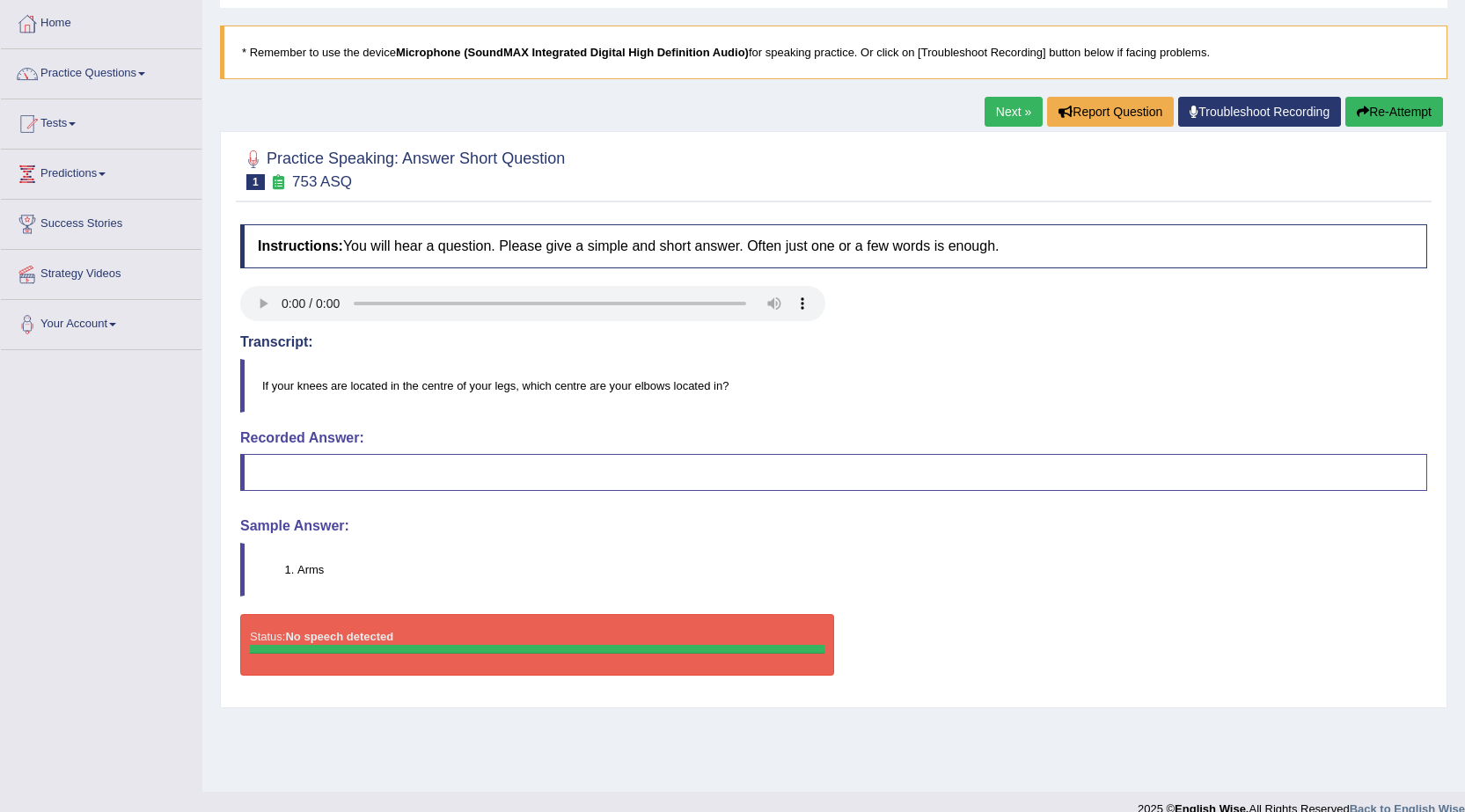
click at [1362, 109] on icon "button" at bounding box center [1362, 111] width 13 height 13
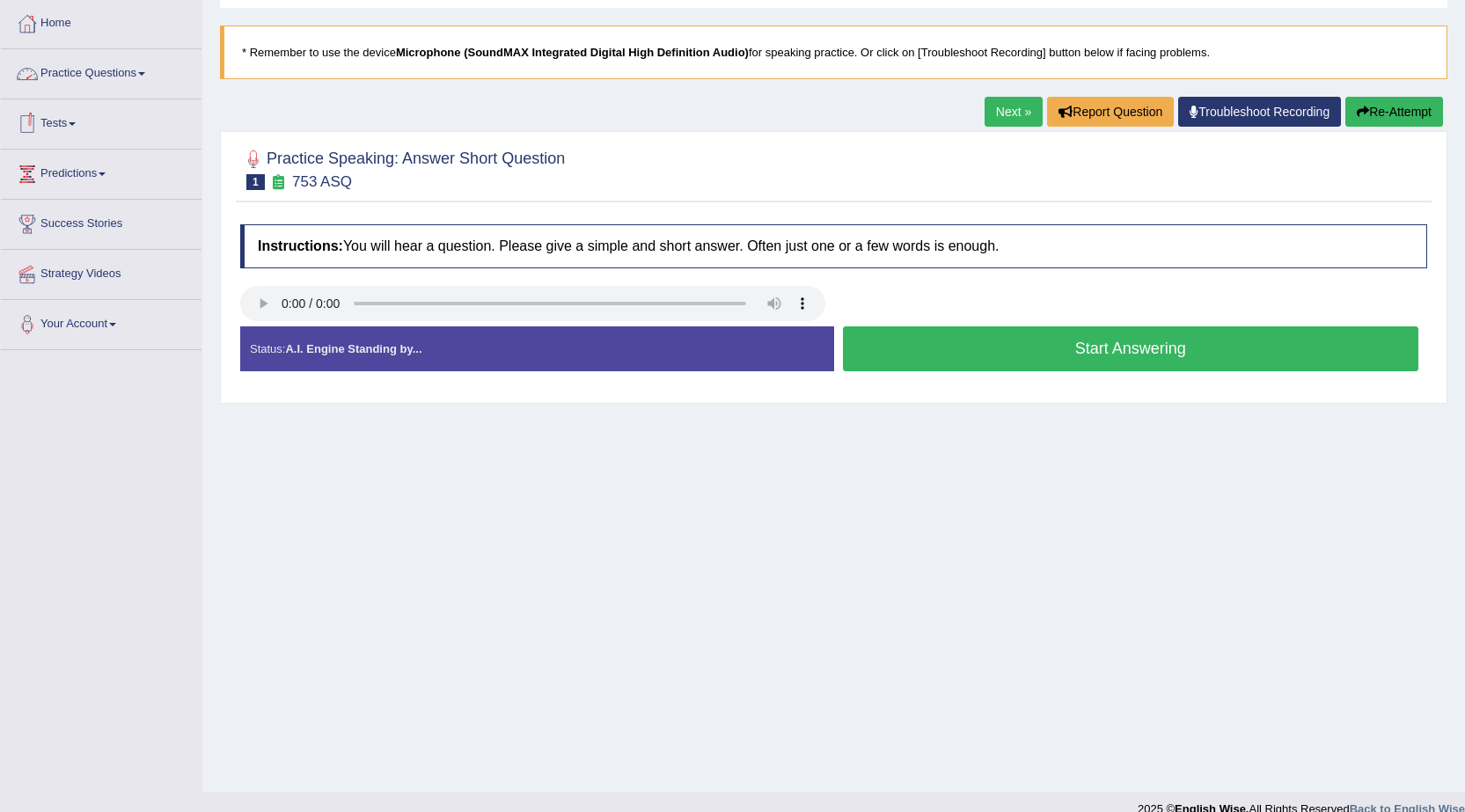
click at [71, 72] on link "Practice Questions" at bounding box center [101, 71] width 200 height 44
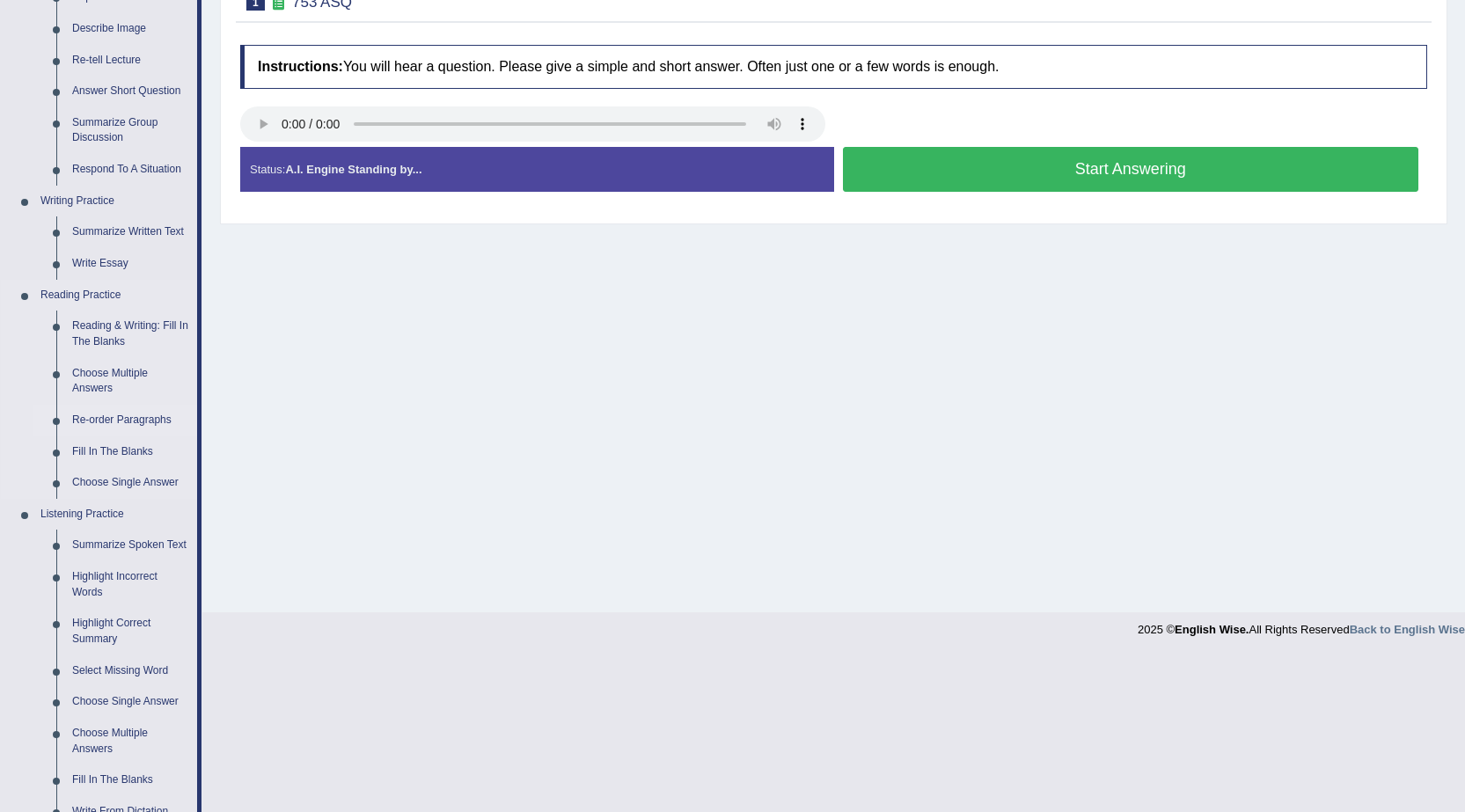
scroll to position [264, 0]
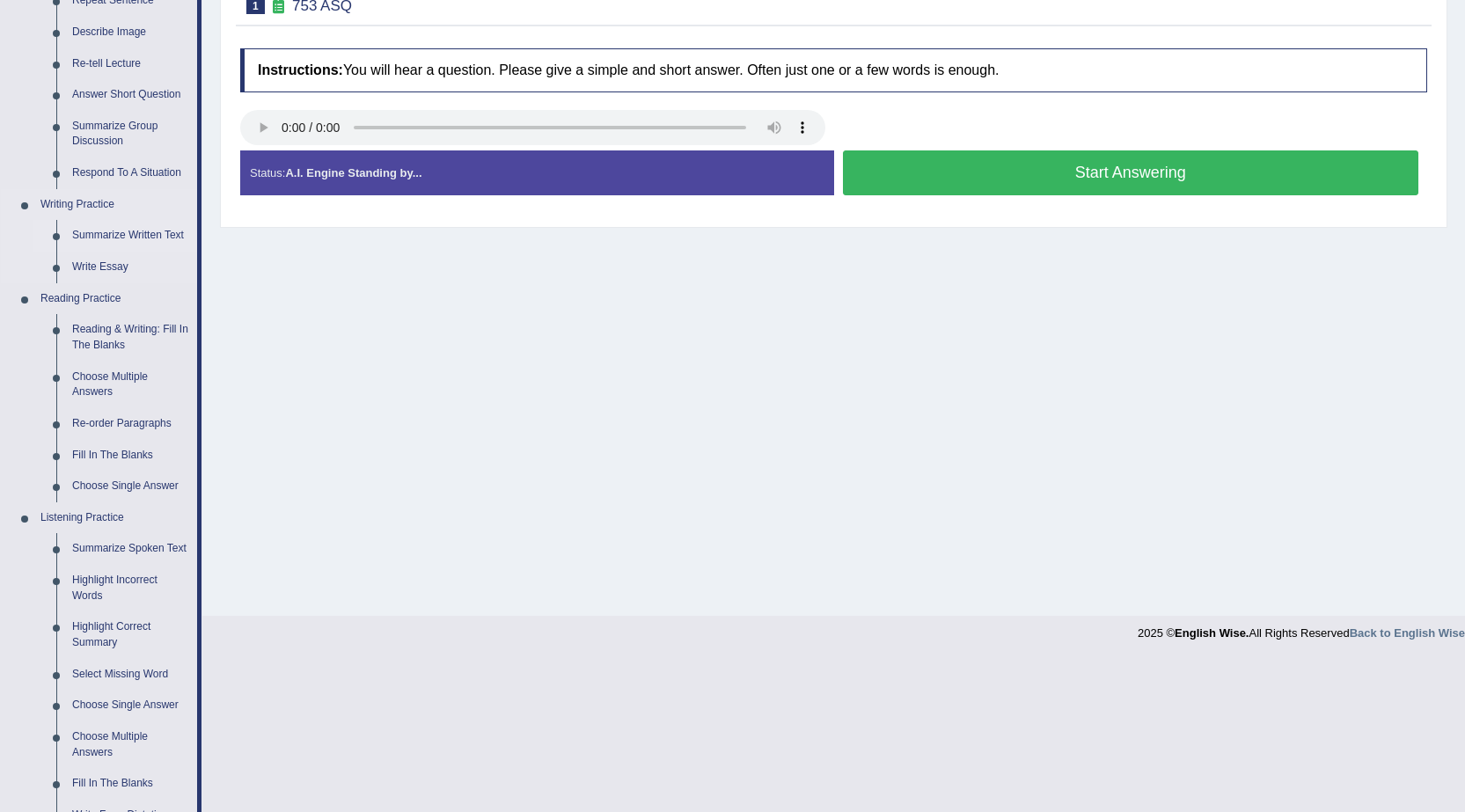
click at [112, 236] on link "Summarize Written Text" at bounding box center [130, 235] width 132 height 32
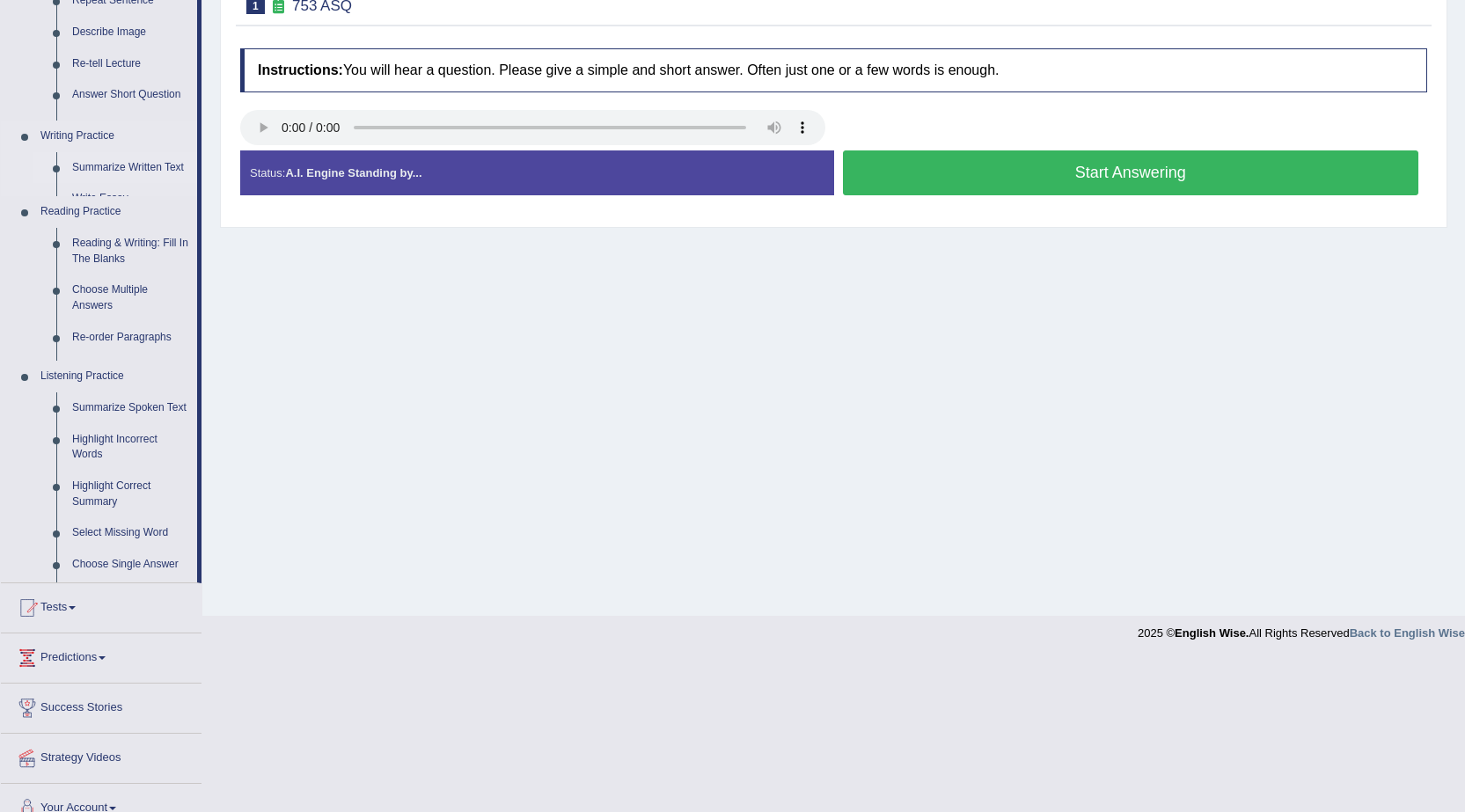
scroll to position [112, 0]
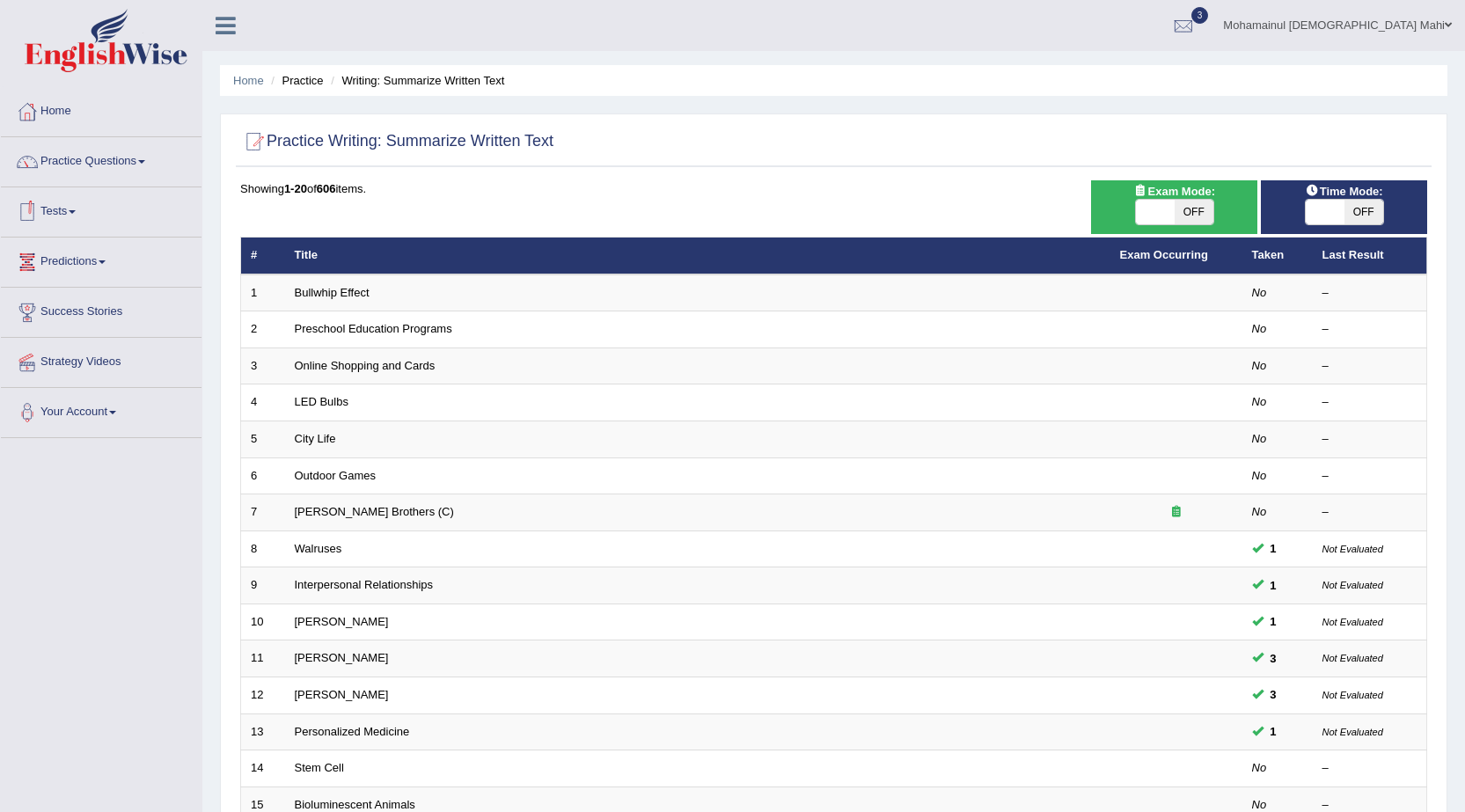
click at [73, 214] on link "Tests" at bounding box center [101, 209] width 200 height 44
click at [73, 222] on link "Tests" at bounding box center [99, 209] width 196 height 44
click at [78, 170] on link "Practice Questions" at bounding box center [101, 159] width 200 height 44
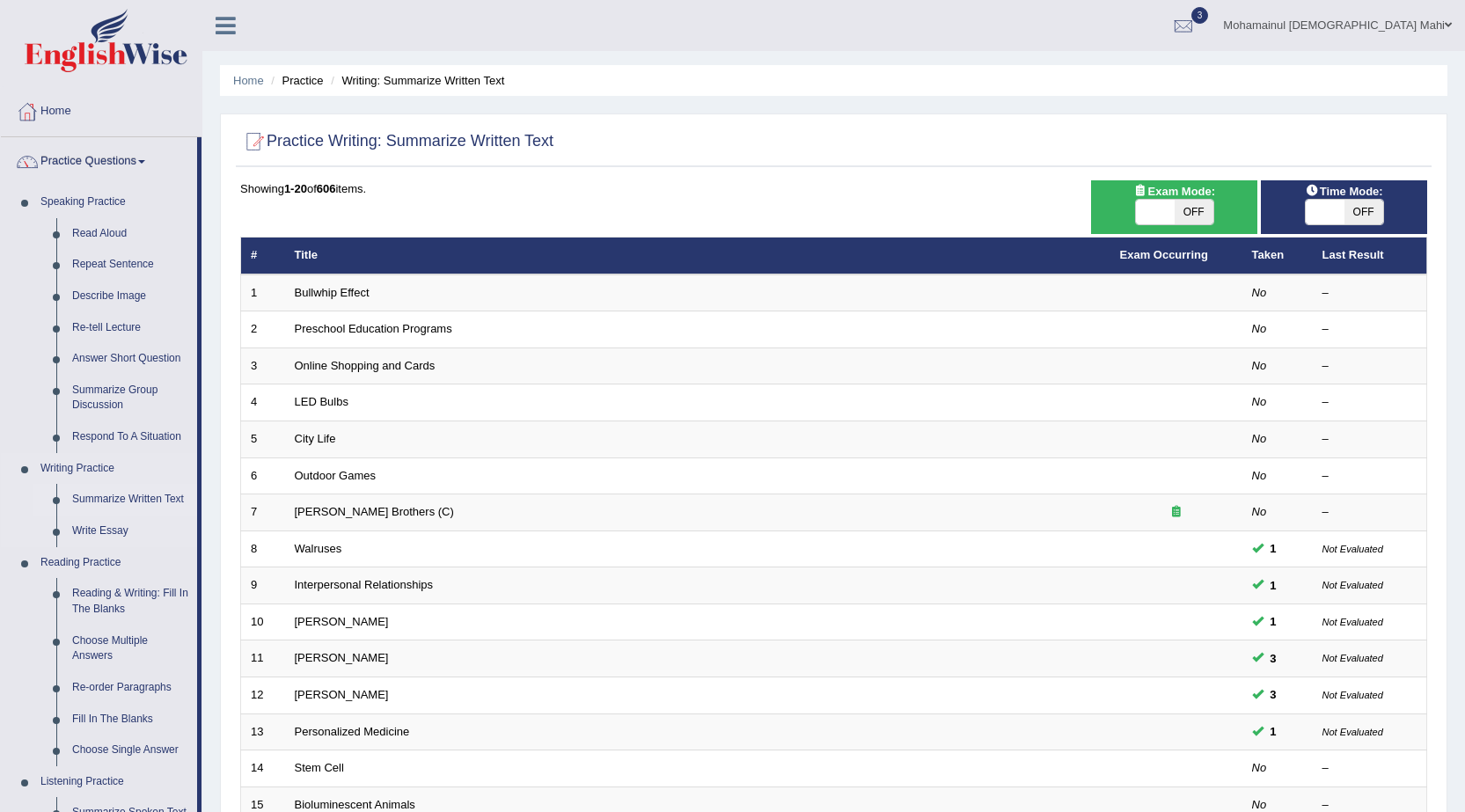
scroll to position [88, 0]
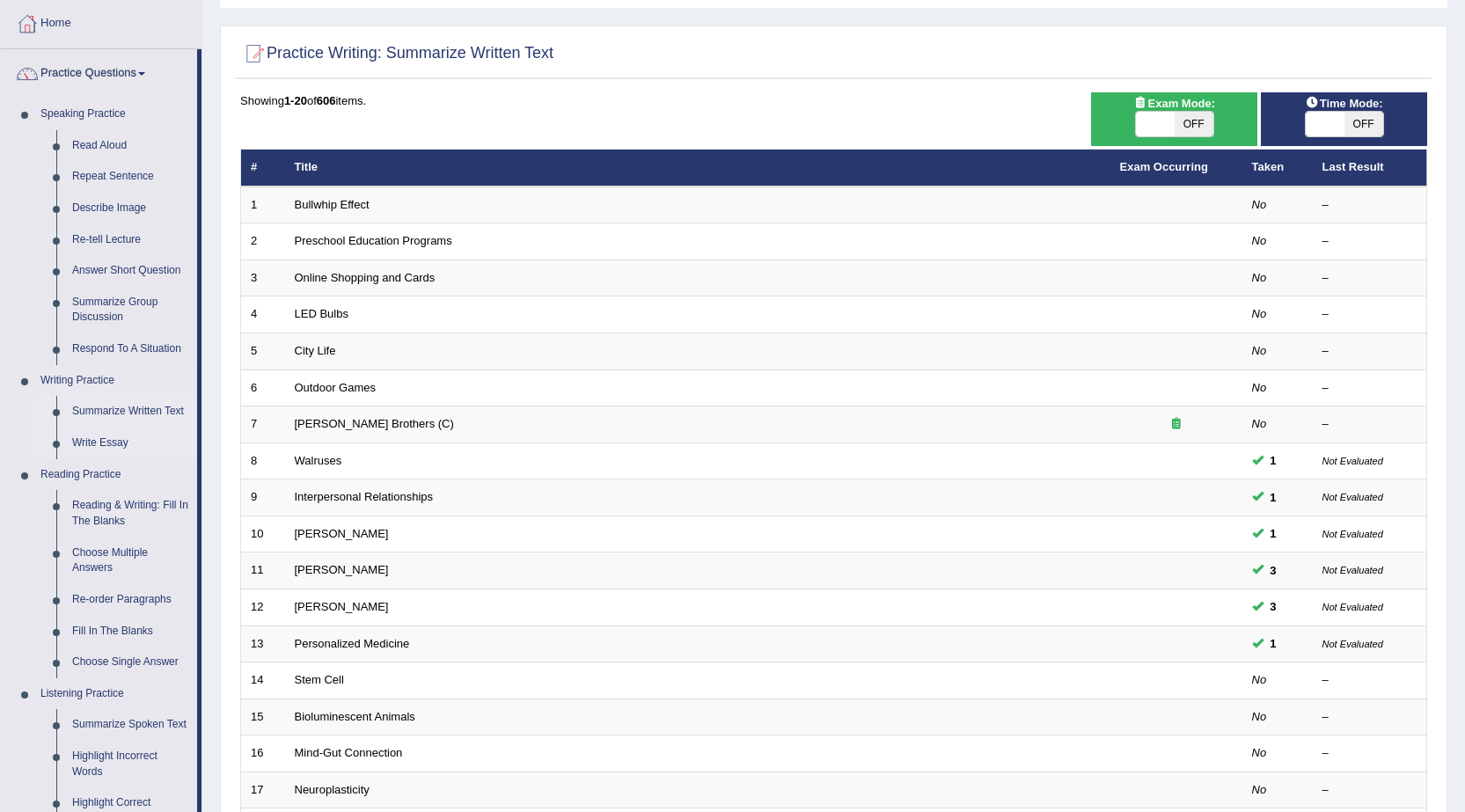
click at [112, 444] on link "Write Essay" at bounding box center [130, 443] width 132 height 32
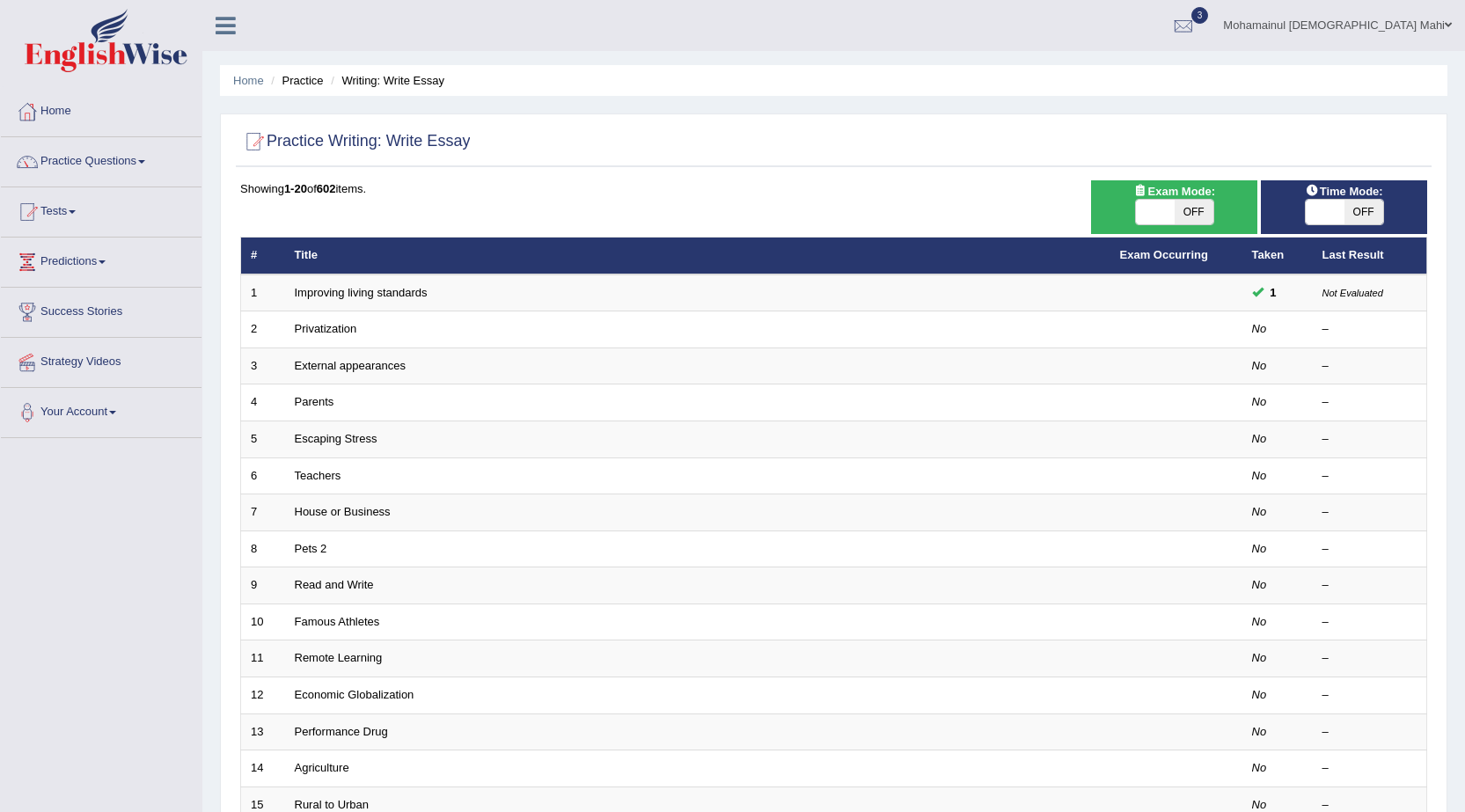
click at [349, 332] on link "Privatization" at bounding box center [326, 329] width 63 height 14
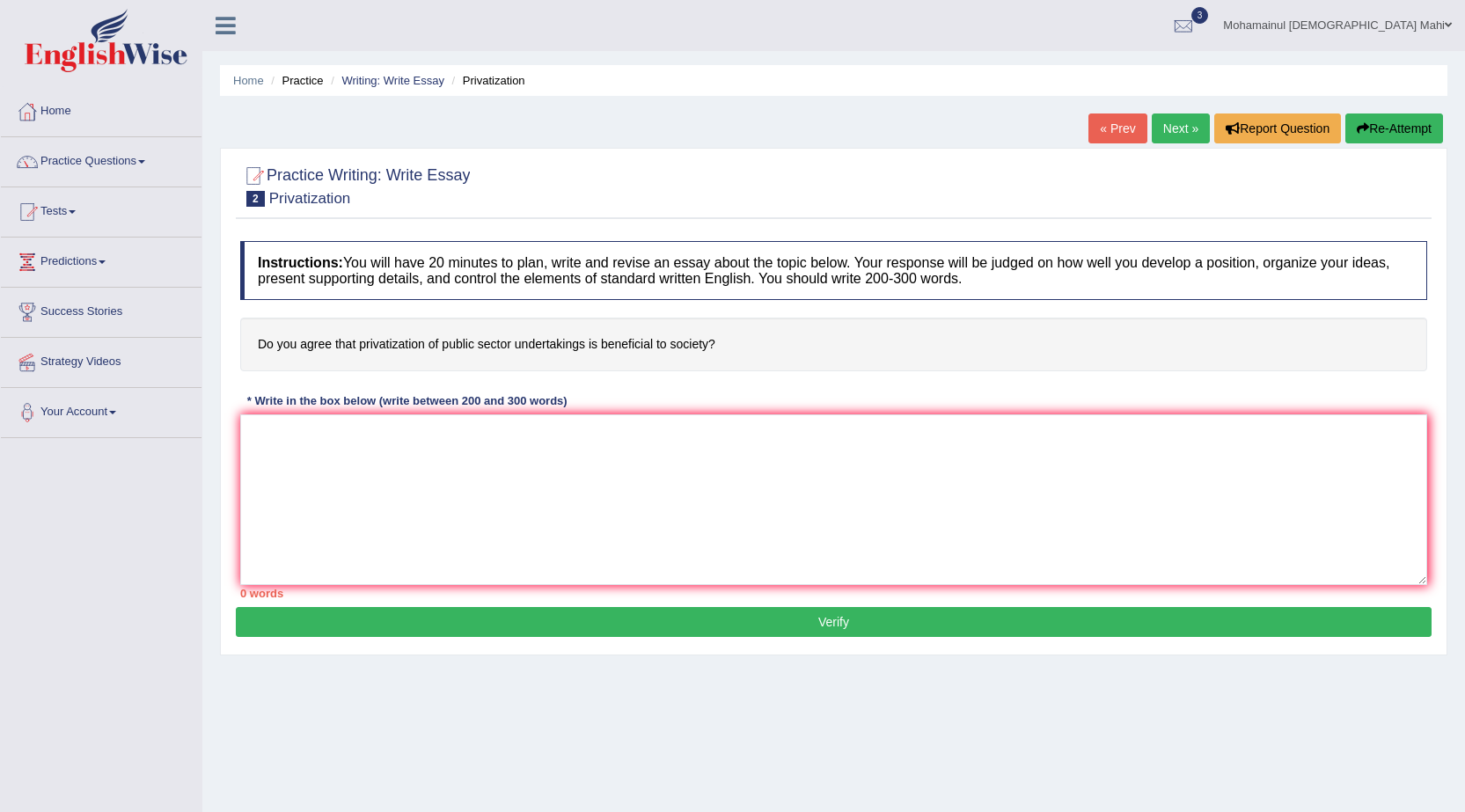
click at [86, 259] on link "Predictions" at bounding box center [101, 259] width 200 height 44
click at [80, 302] on link "Latest Predictions" at bounding box center [115, 303] width 164 height 32
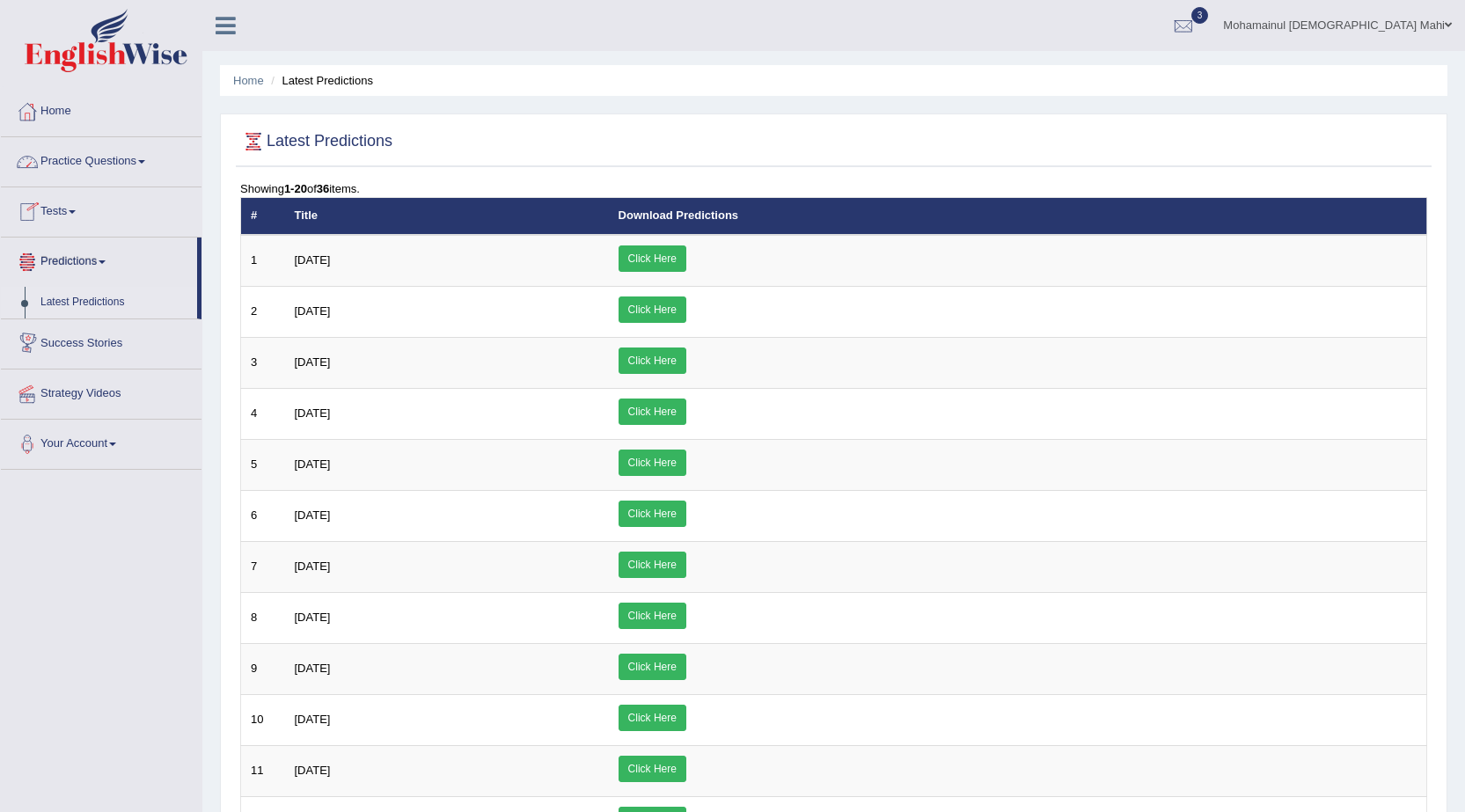
click at [72, 348] on link "Success Stories" at bounding box center [101, 340] width 200 height 44
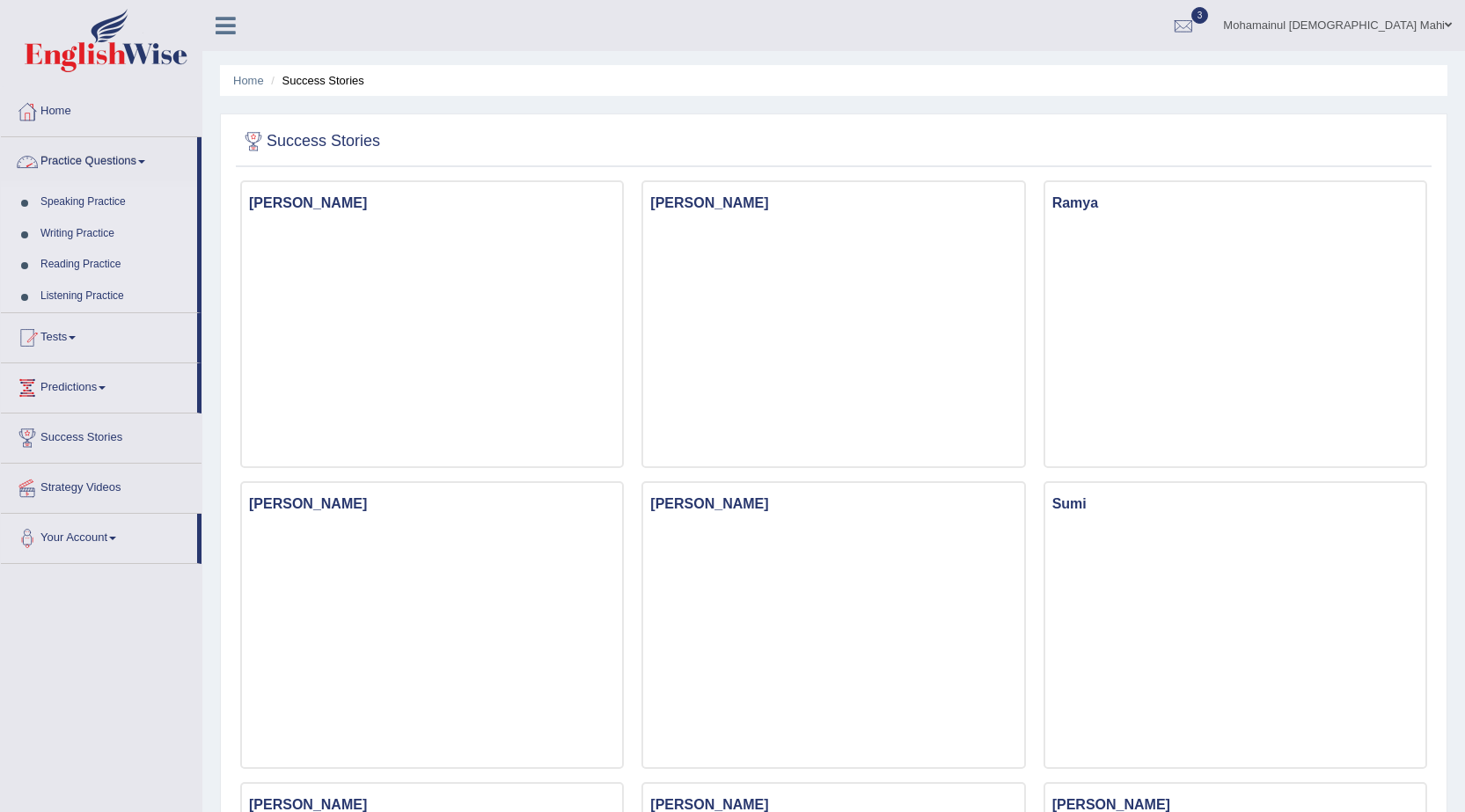
click at [83, 163] on link "Practice Questions" at bounding box center [99, 159] width 196 height 44
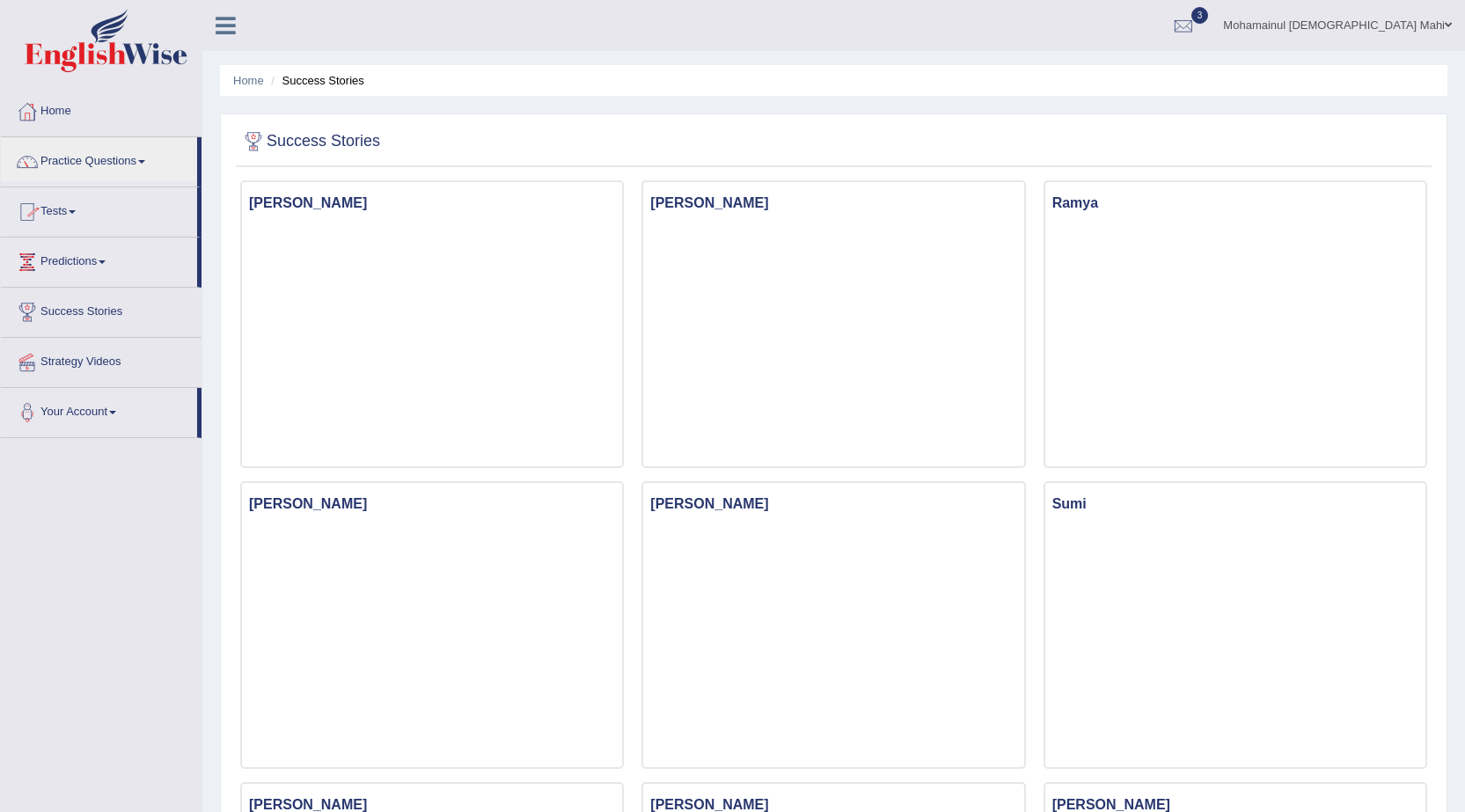
click at [54, 210] on link "Tests" at bounding box center [99, 209] width 196 height 44
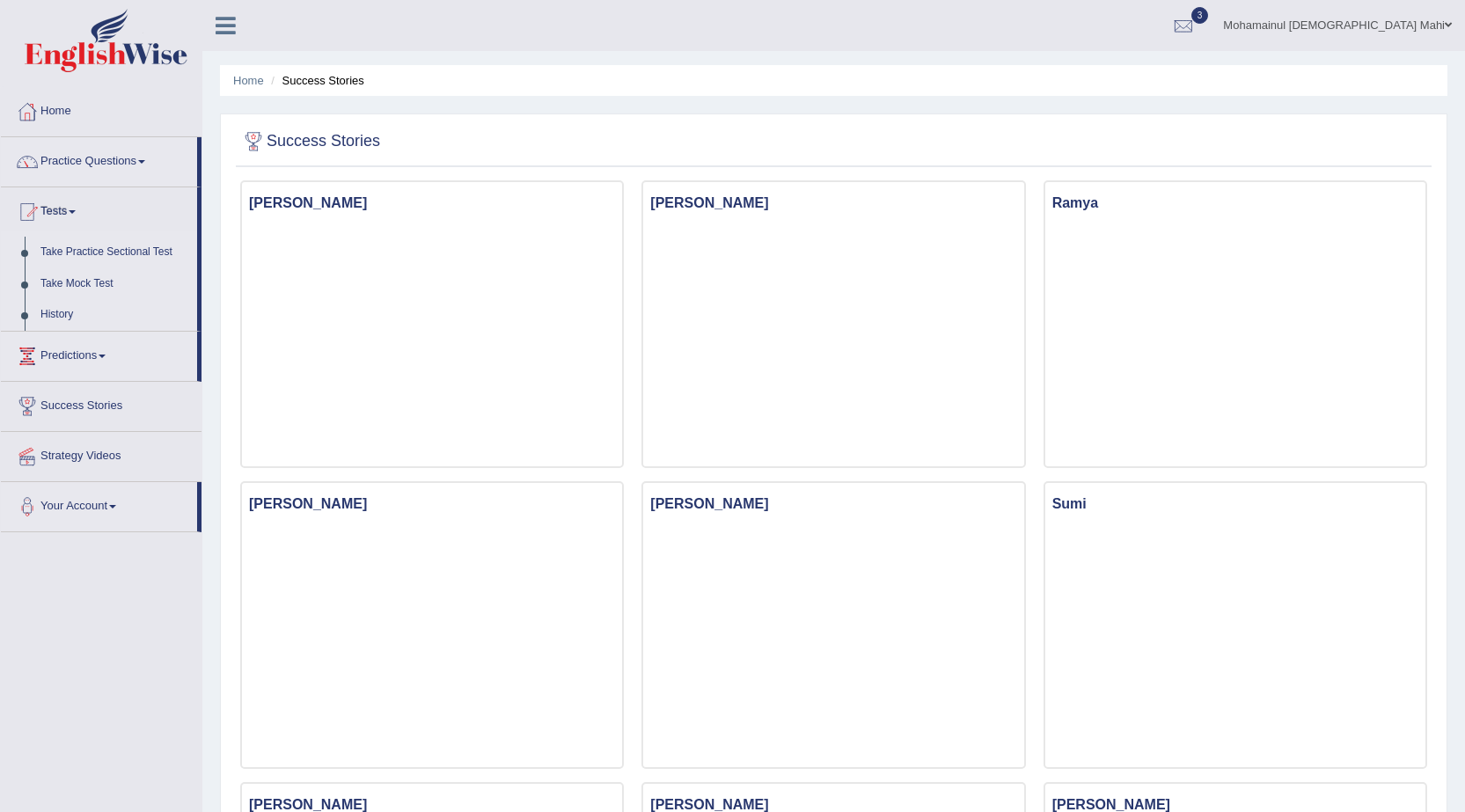
click at [54, 211] on link "Tests" at bounding box center [99, 209] width 196 height 44
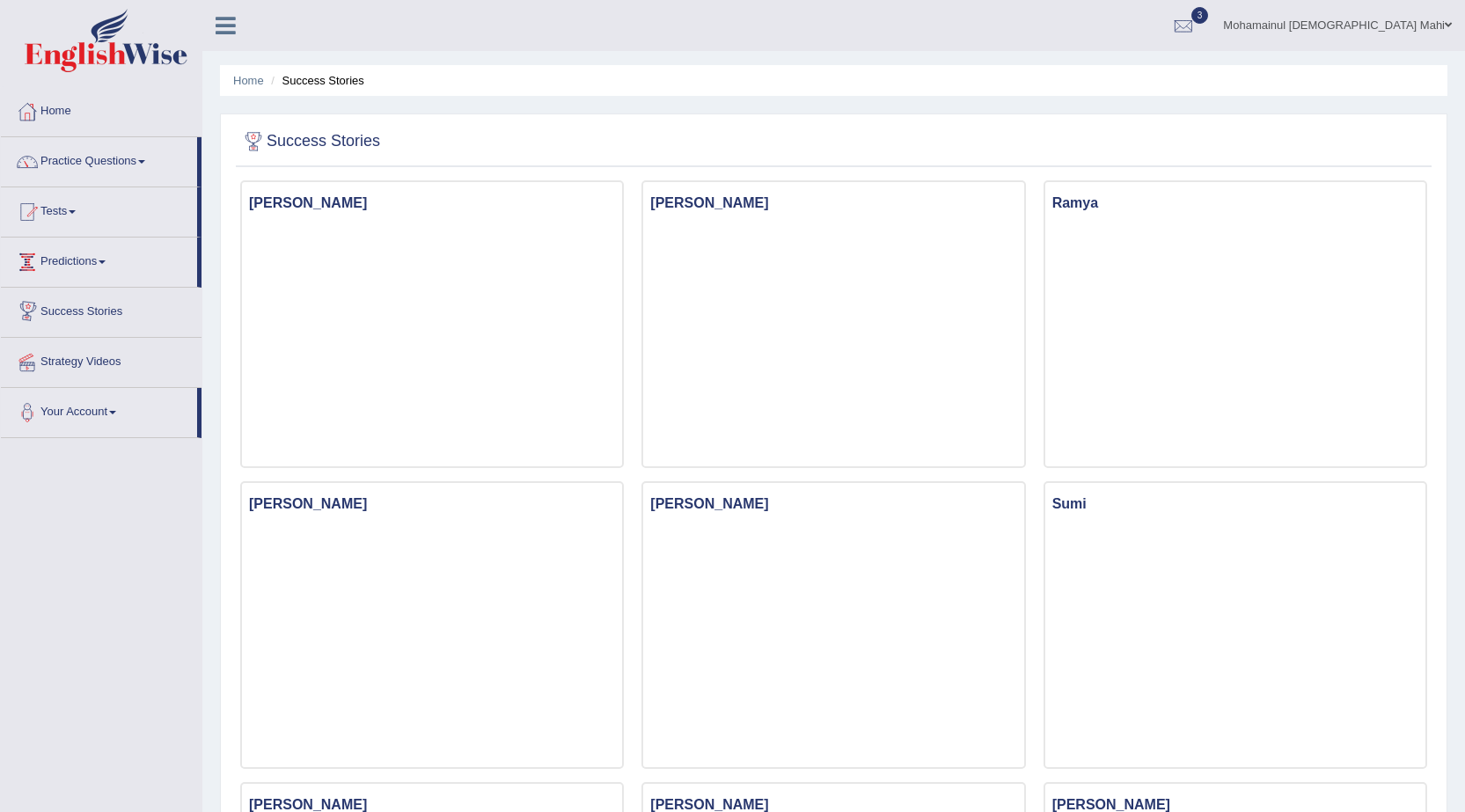
click at [61, 273] on link "Predictions" at bounding box center [99, 259] width 196 height 44
click at [73, 161] on link "Practice Questions" at bounding box center [99, 159] width 196 height 44
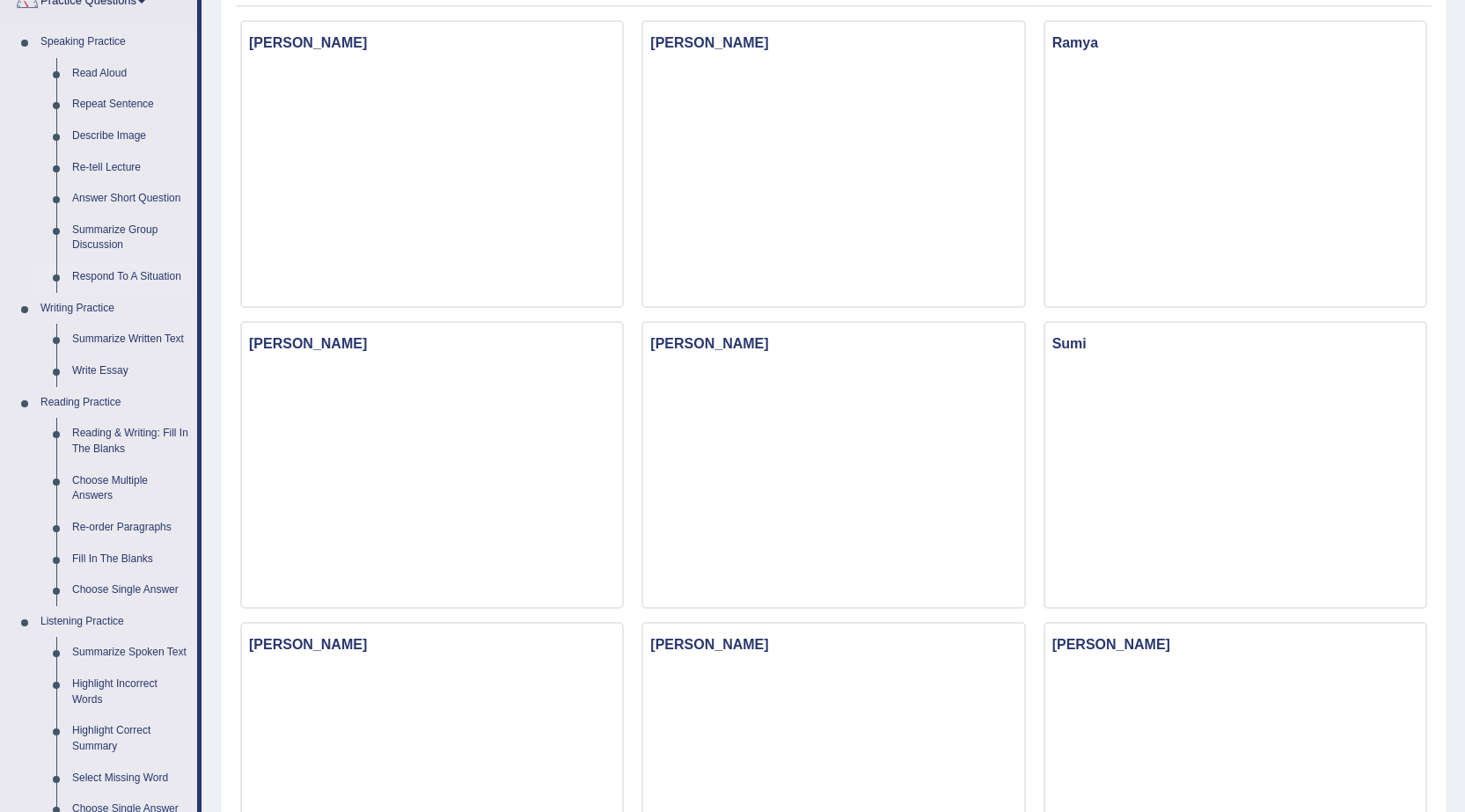
scroll to position [176, 0]
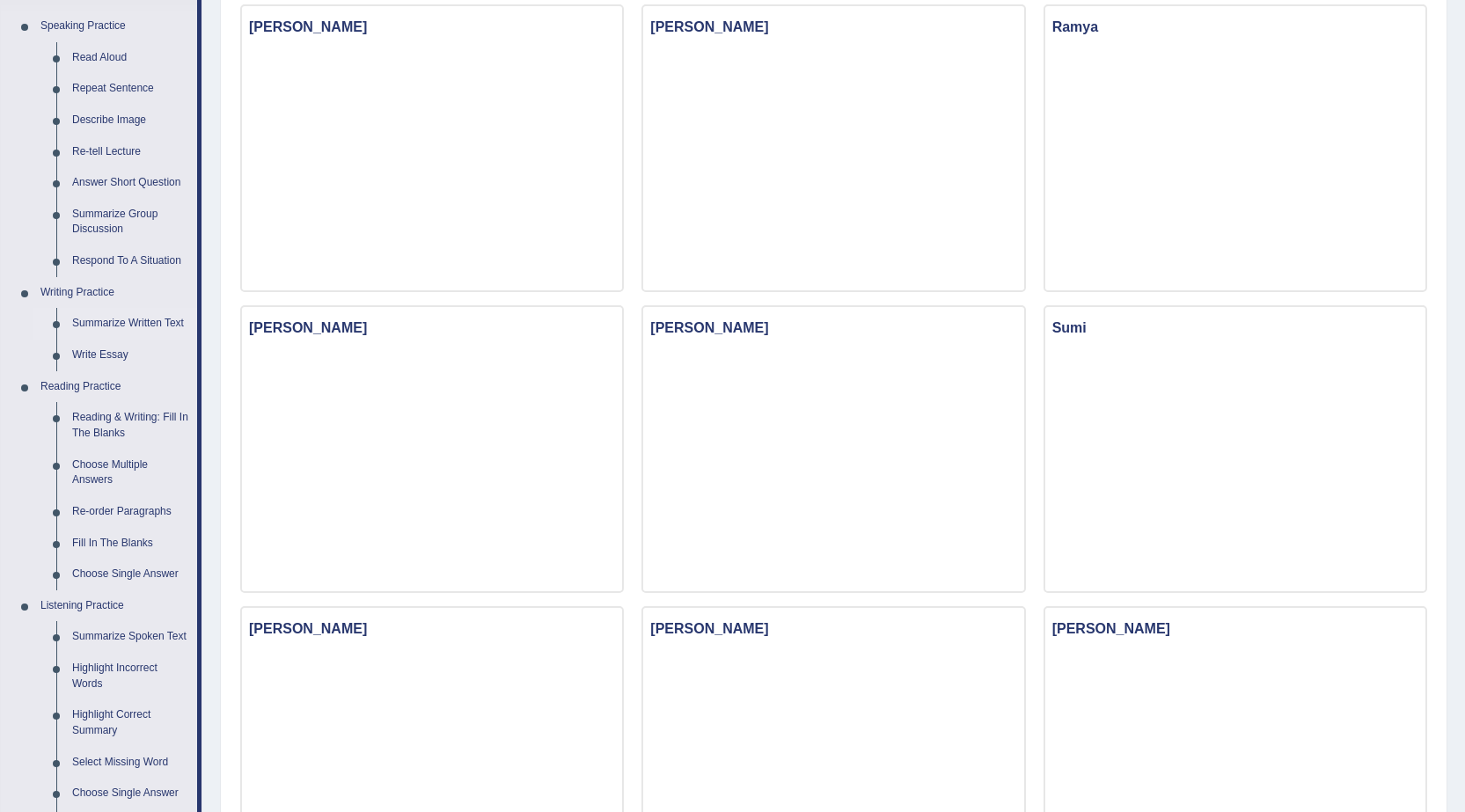
click at [120, 315] on link "Summarize Written Text" at bounding box center [130, 323] width 132 height 32
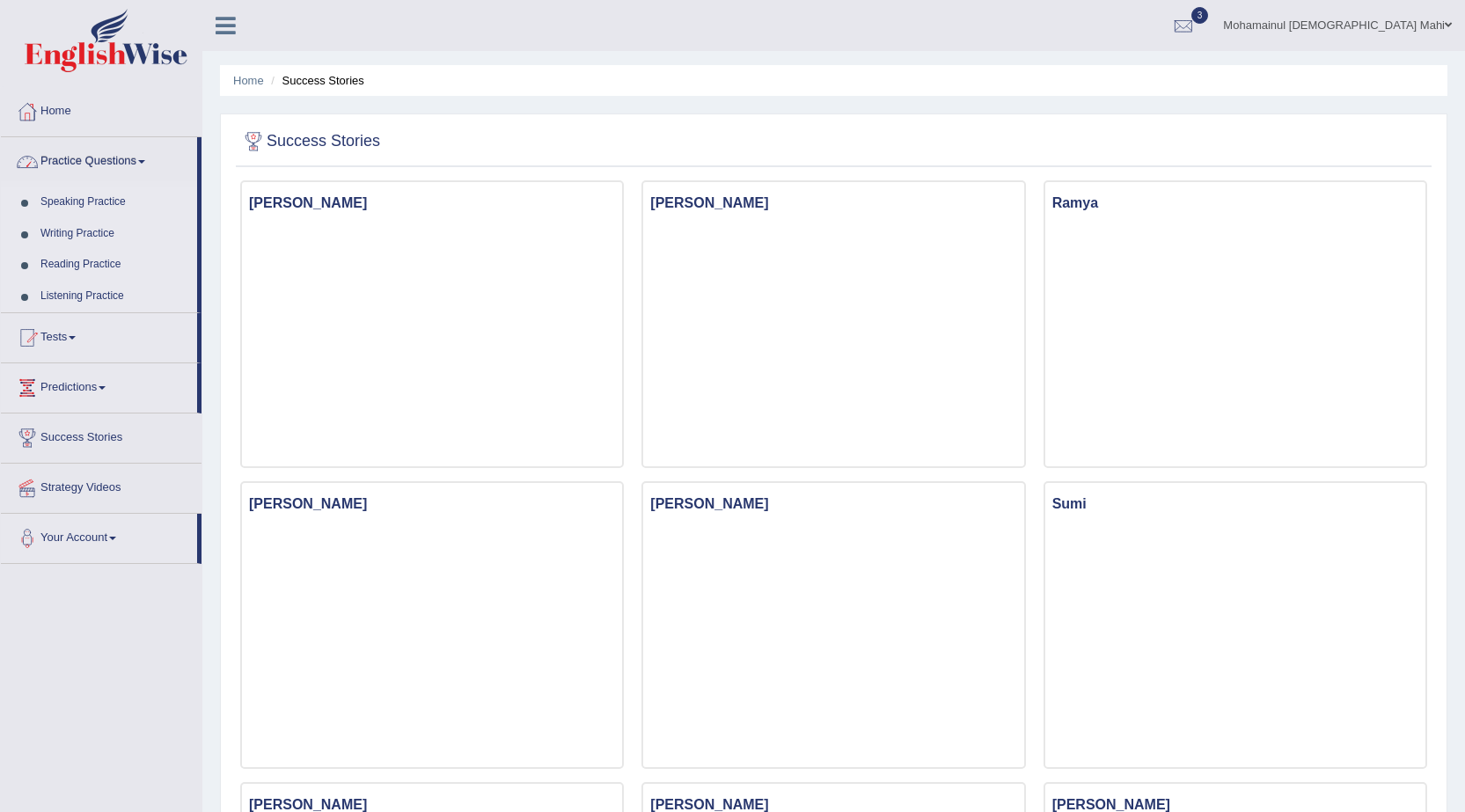
click at [78, 162] on link "Practice Questions" at bounding box center [99, 159] width 196 height 44
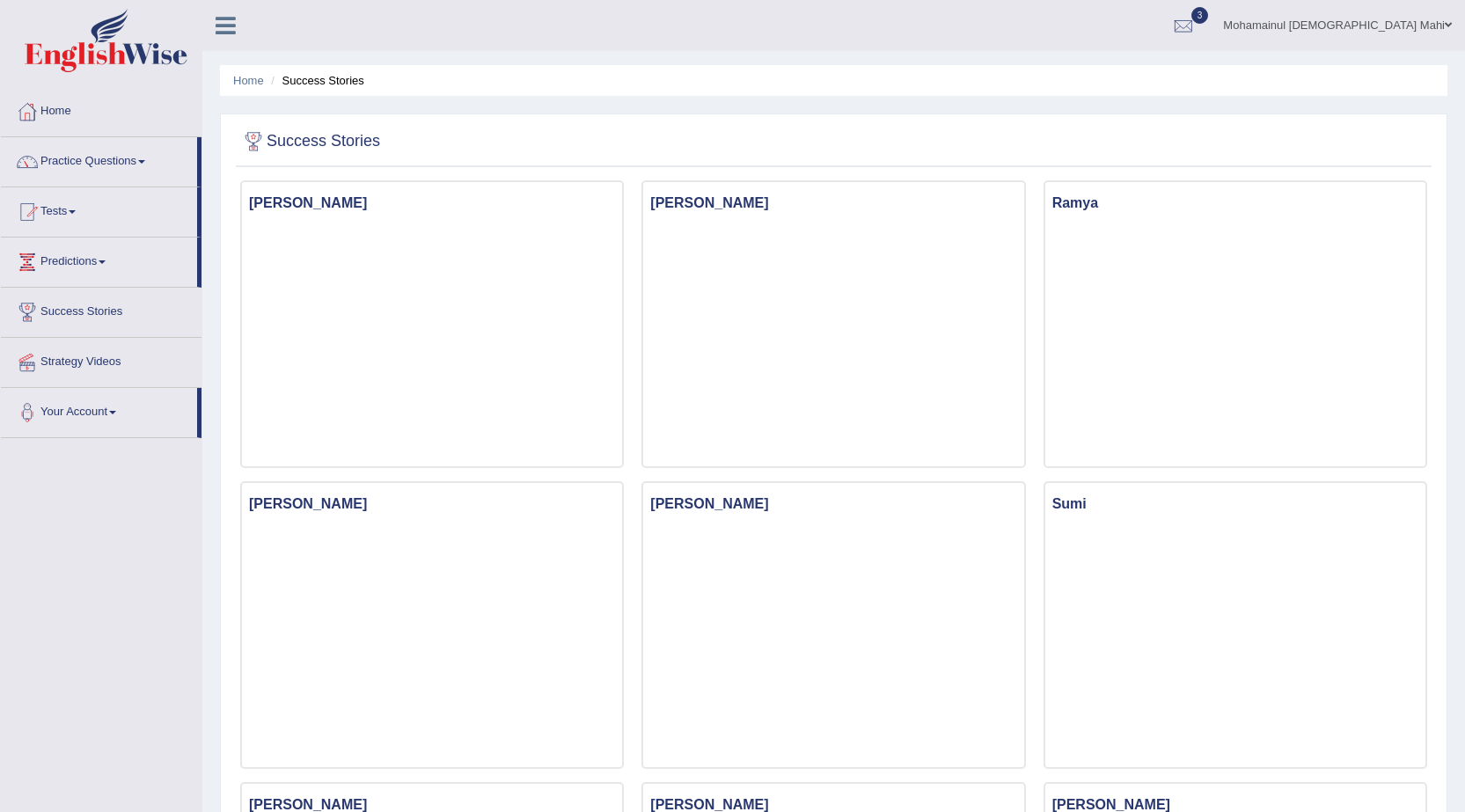
click at [78, 162] on link "Practice Questions" at bounding box center [99, 159] width 196 height 44
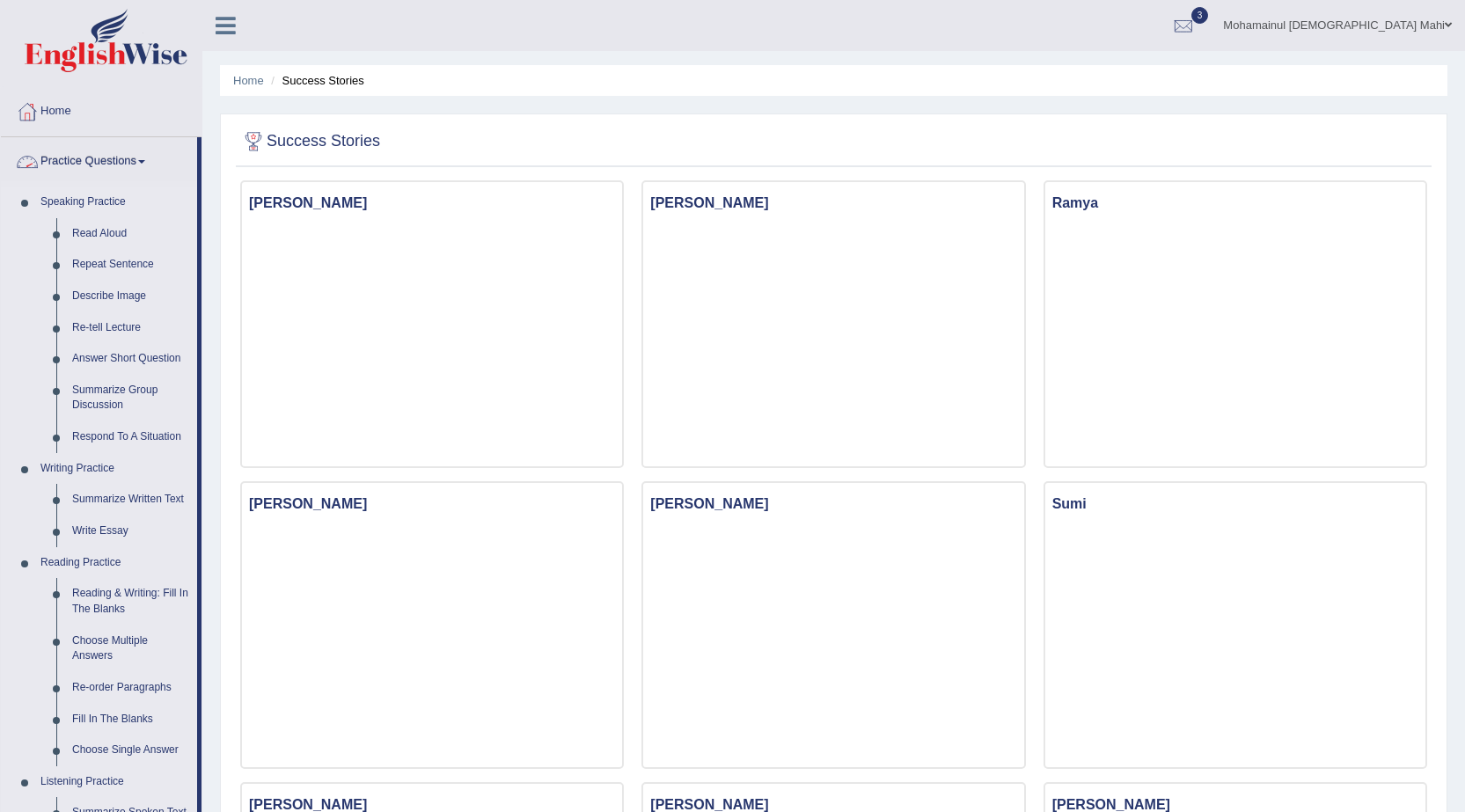
click at [80, 171] on link "Practice Questions" at bounding box center [99, 159] width 196 height 44
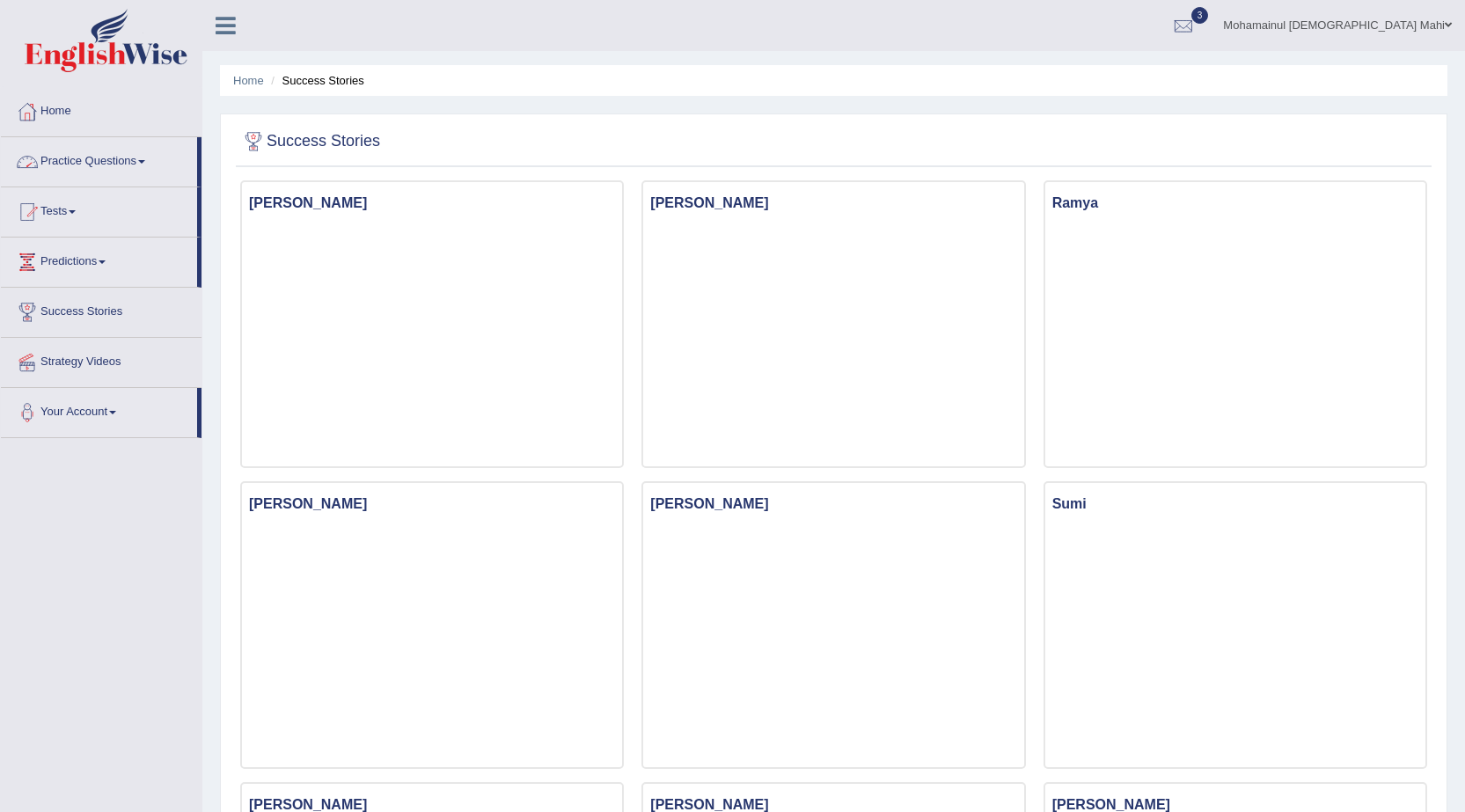
click at [73, 167] on link "Practice Questions" at bounding box center [99, 159] width 196 height 44
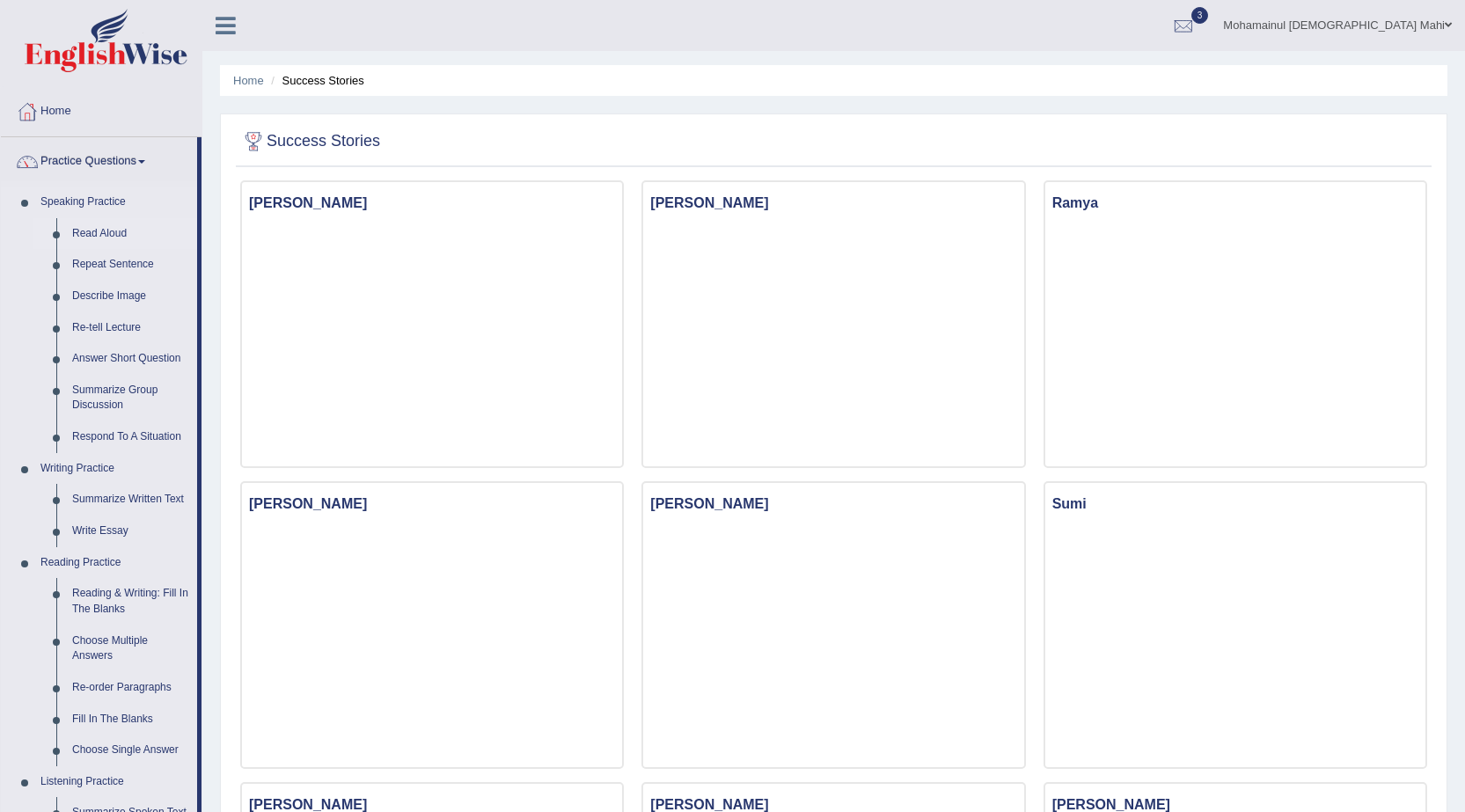
click at [92, 238] on link "Read Aloud" at bounding box center [130, 234] width 132 height 32
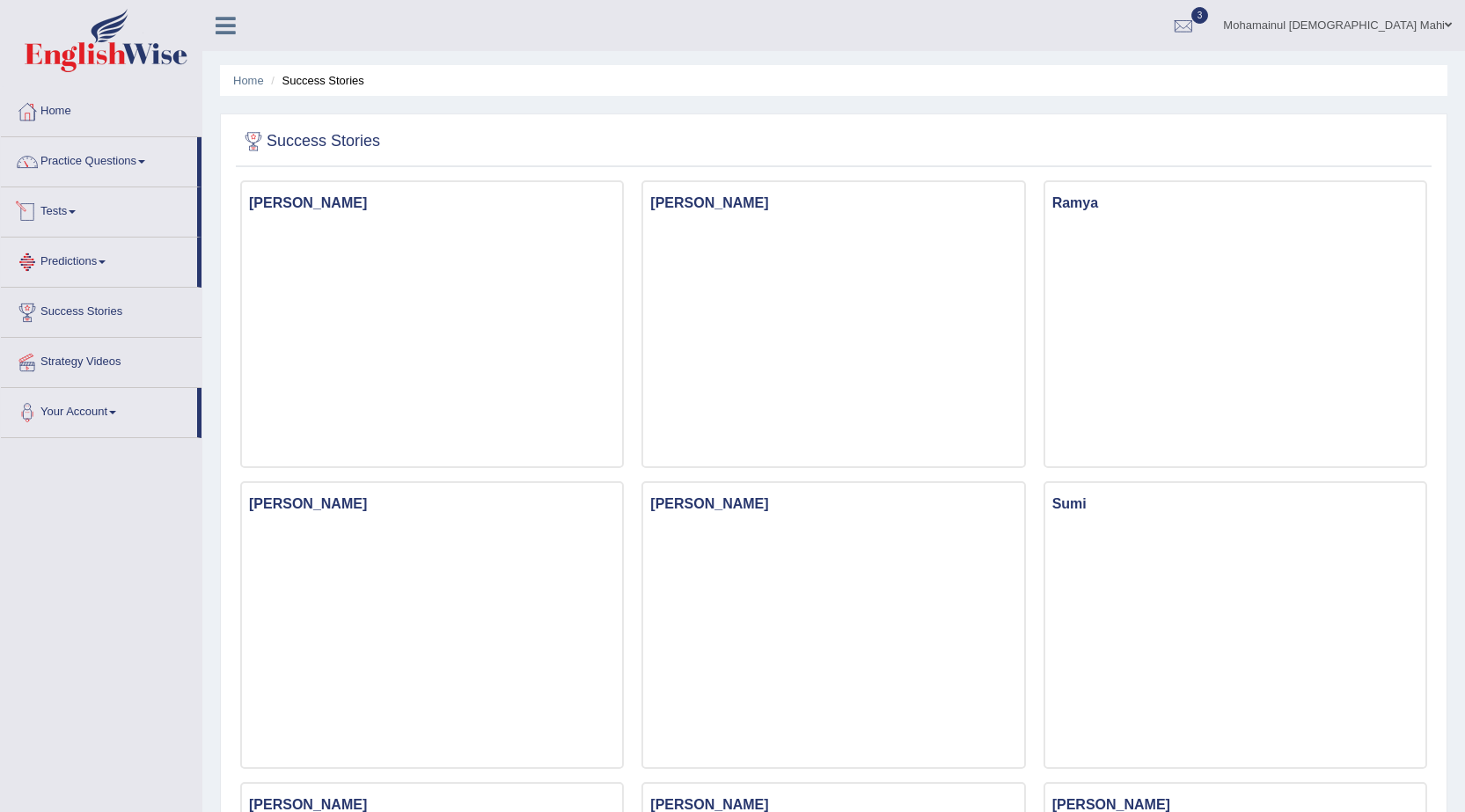
click at [83, 165] on link "Practice Questions" at bounding box center [99, 159] width 196 height 44
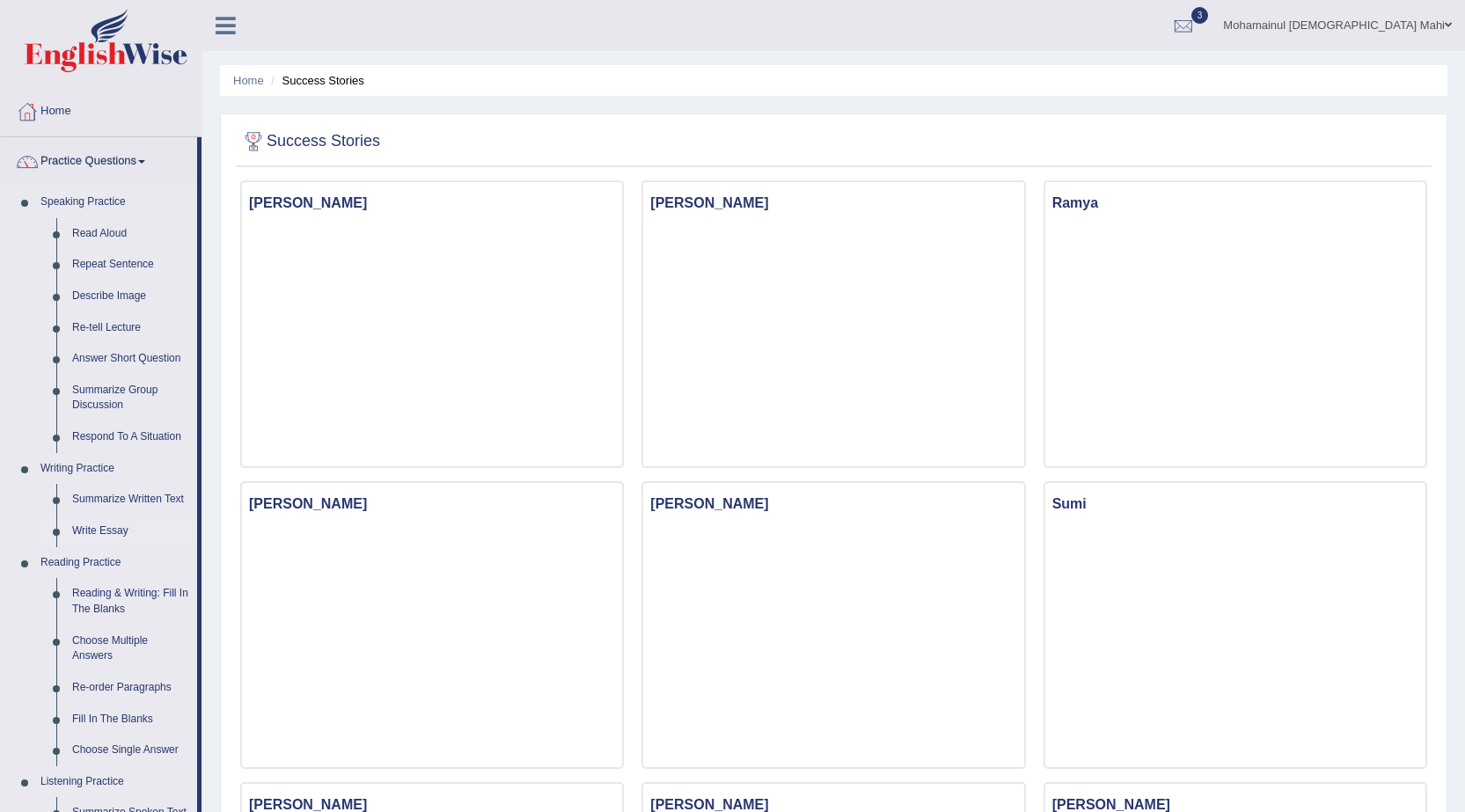
click at [83, 531] on link "Write Essay" at bounding box center [130, 531] width 132 height 32
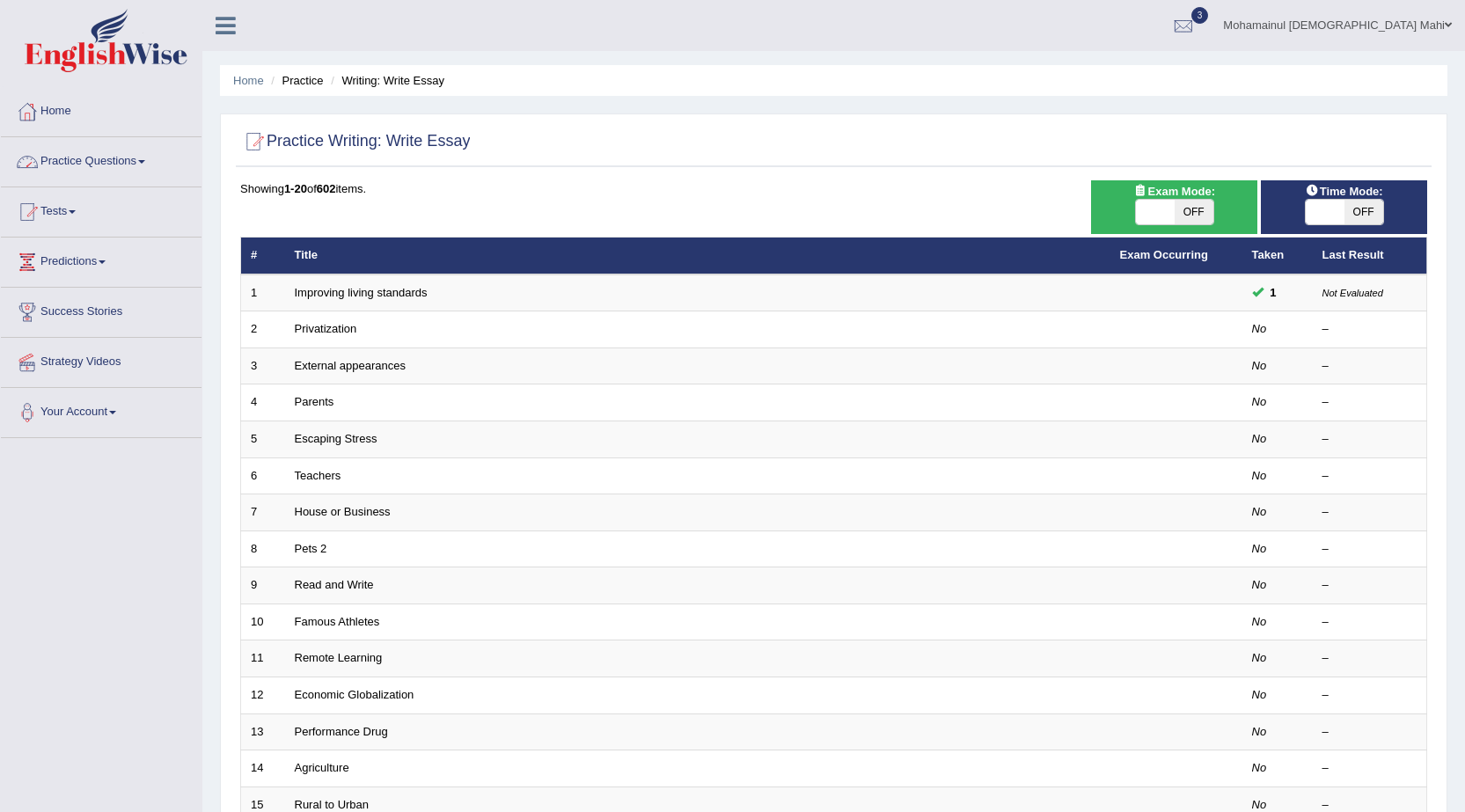
click at [69, 174] on link "Practice Questions" at bounding box center [101, 159] width 200 height 44
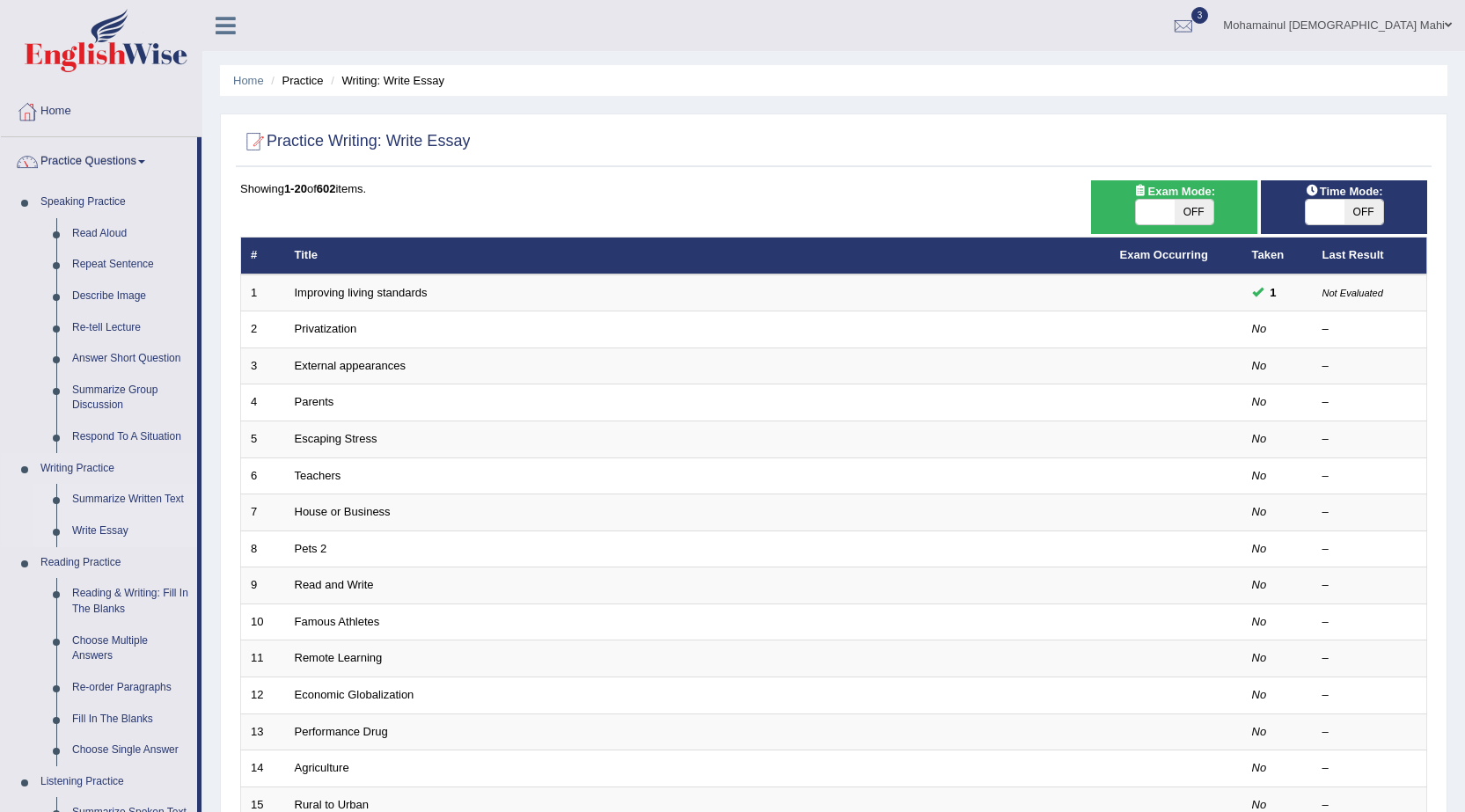
click at [125, 497] on link "Summarize Written Text" at bounding box center [130, 499] width 132 height 32
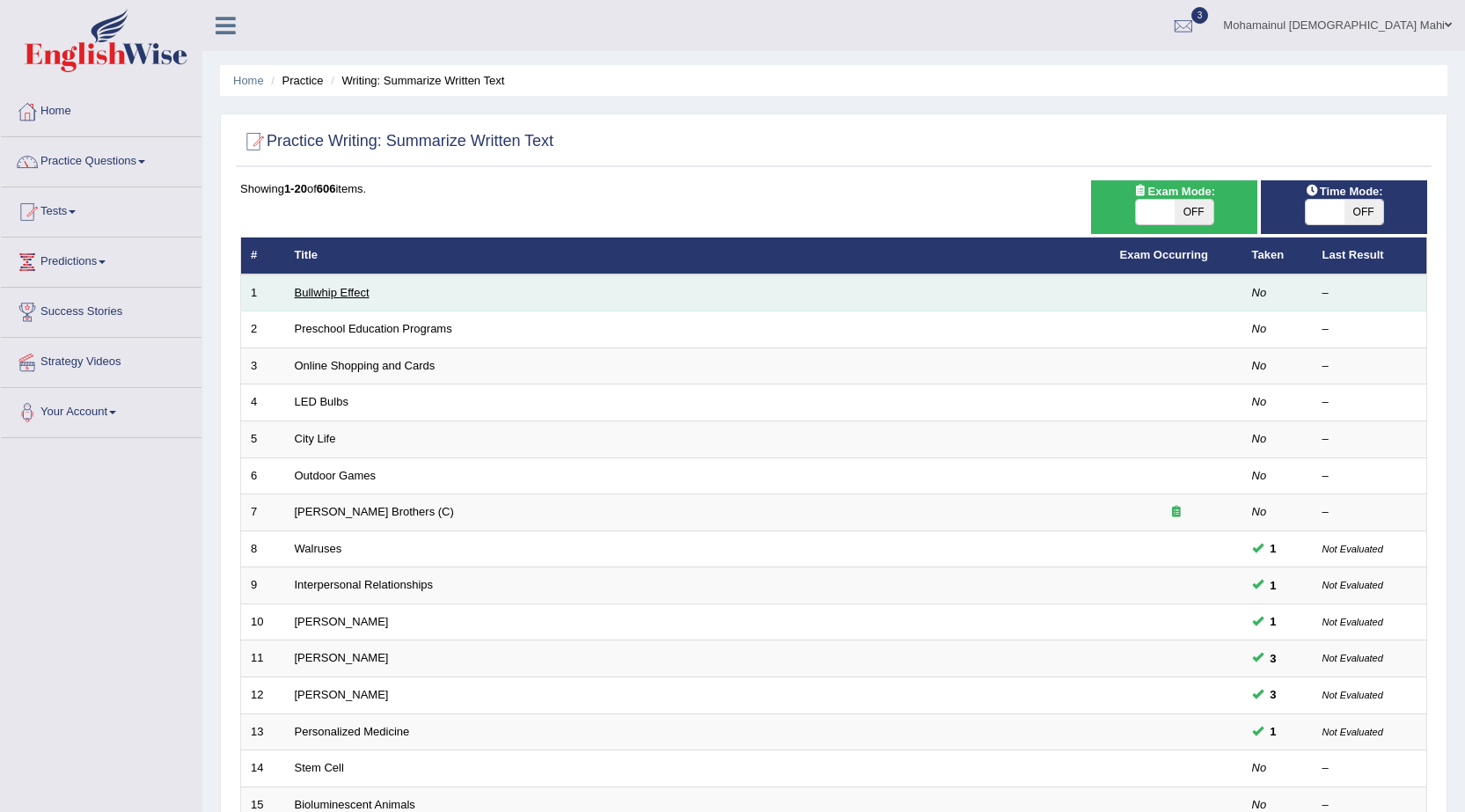
click at [333, 296] on link "Bullwhip Effect" at bounding box center [332, 293] width 74 height 14
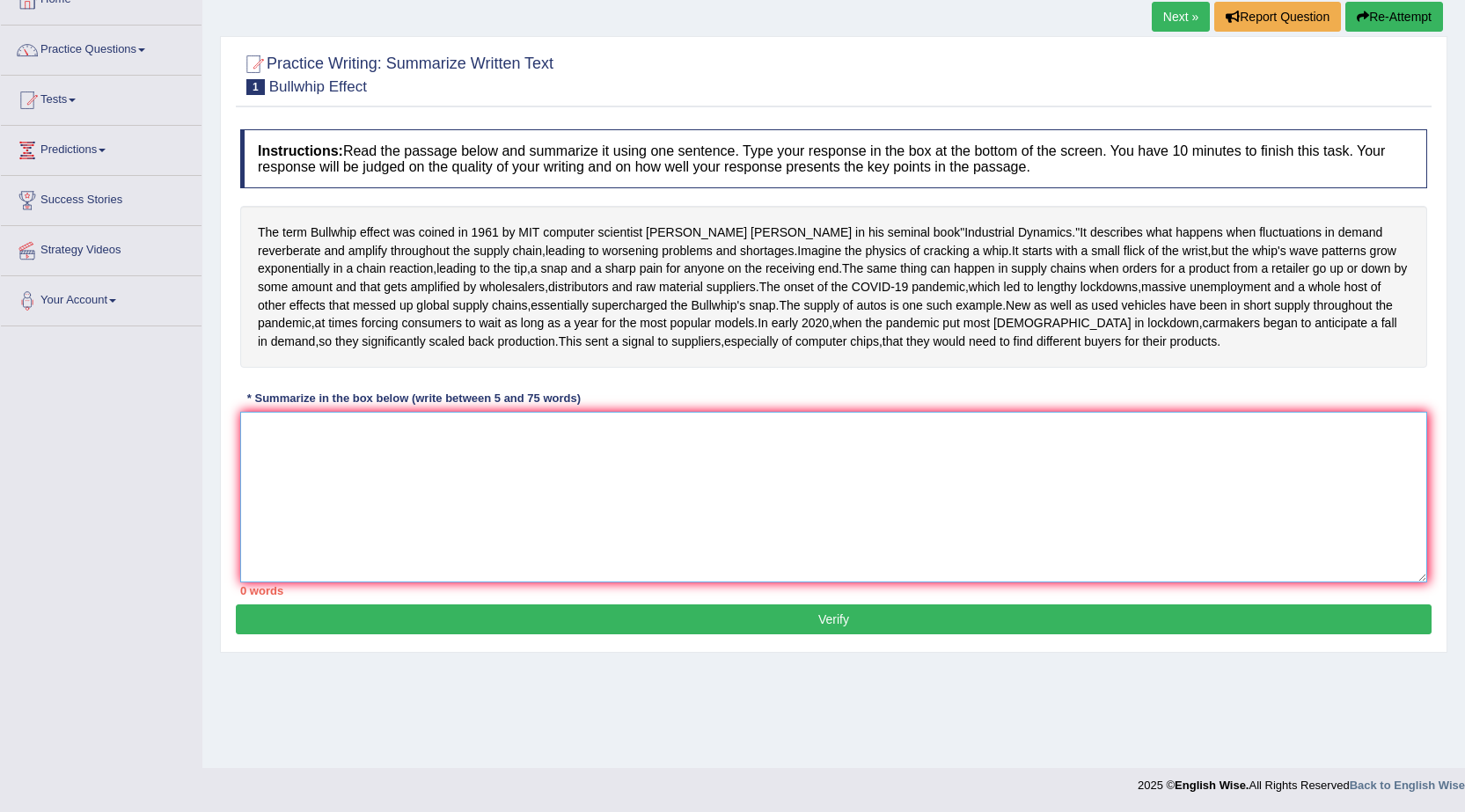
click at [411, 518] on textarea at bounding box center [834, 497] width 1187 height 171
click at [310, 521] on textarea at bounding box center [834, 497] width 1187 height 171
type textarea "0"
type textarea "g"
type textarea "j"
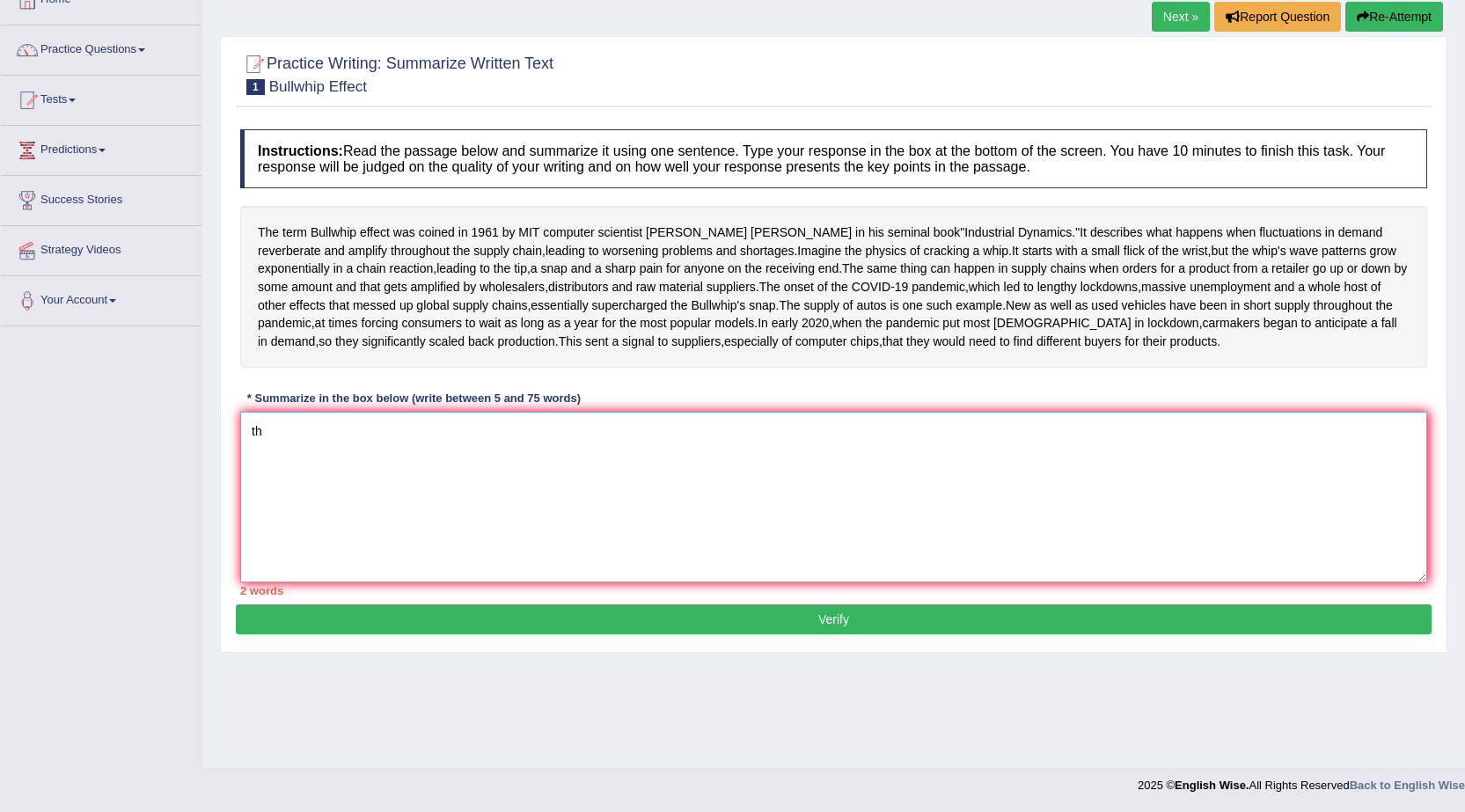
type textarea "t"
